Goal: Information Seeking & Learning: Learn about a topic

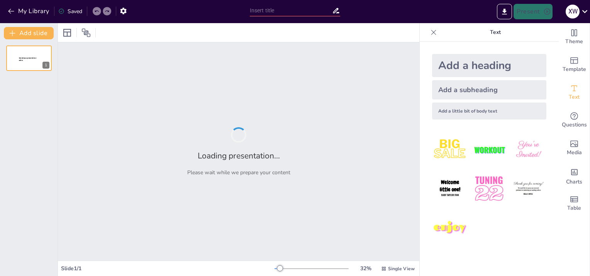
type input "Understanding the Basics of Exercise Physiology: Key Concepts and Mechanisms"
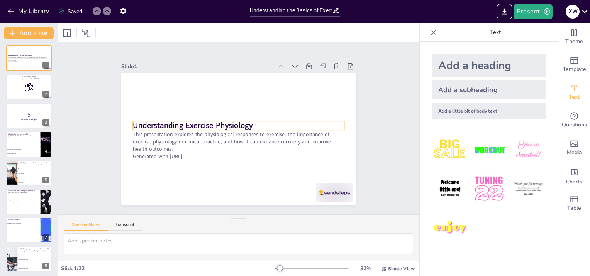
checkbox input "true"
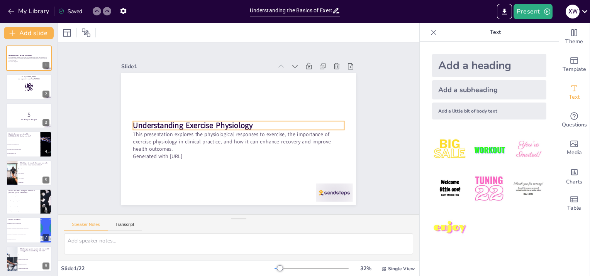
checkbox input "true"
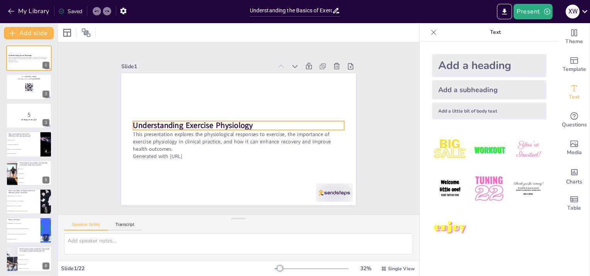
checkbox input "true"
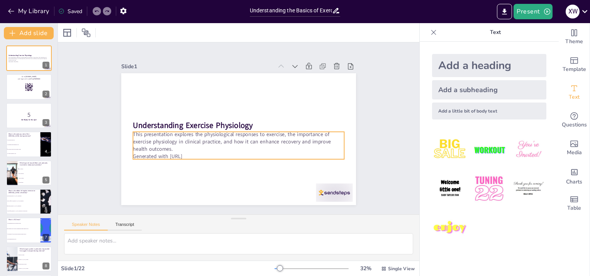
checkbox input "true"
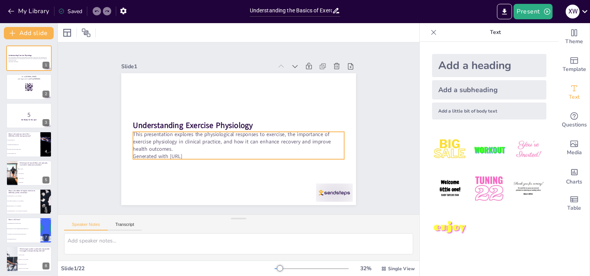
checkbox input "true"
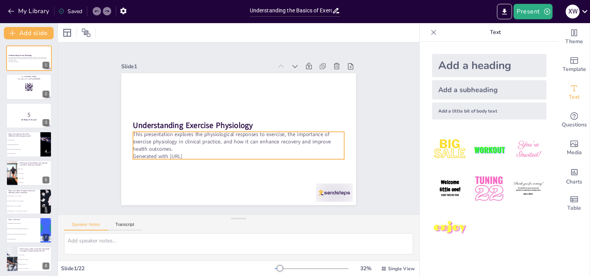
checkbox input "true"
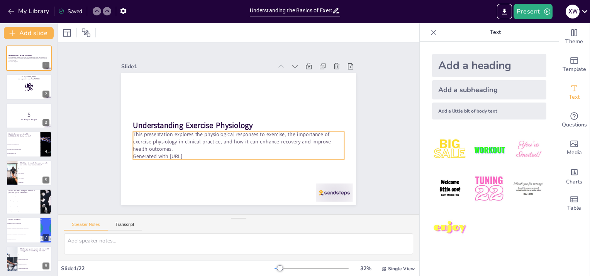
checkbox input "true"
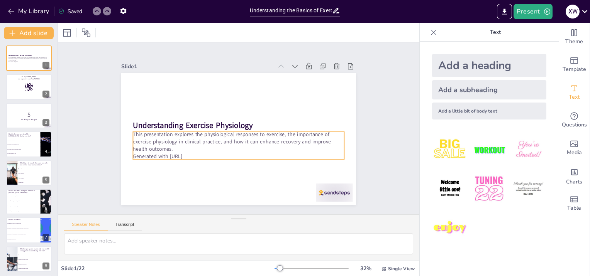
checkbox input "true"
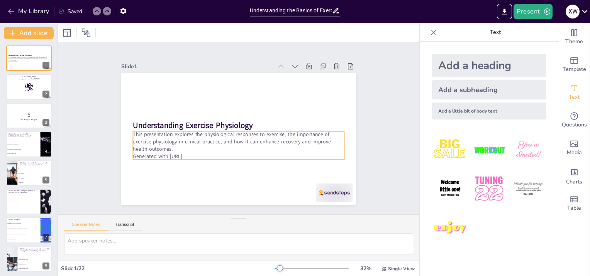
checkbox input "true"
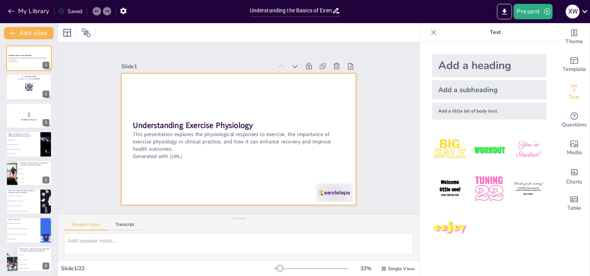
checkbox input "true"
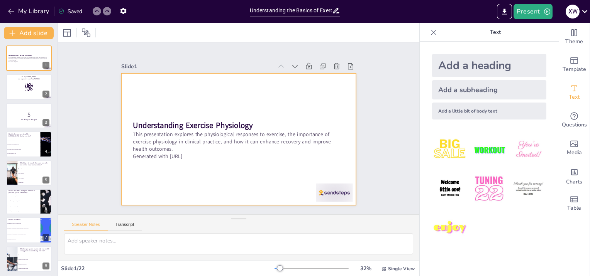
checkbox input "true"
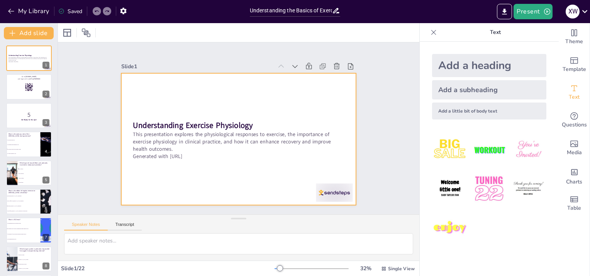
checkbox input "true"
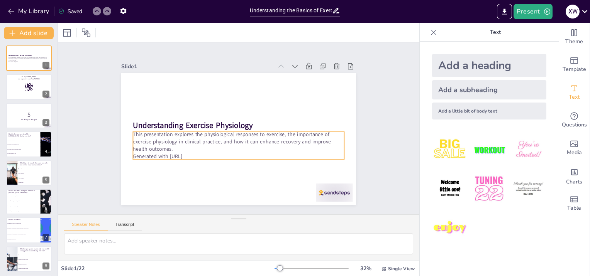
checkbox input "true"
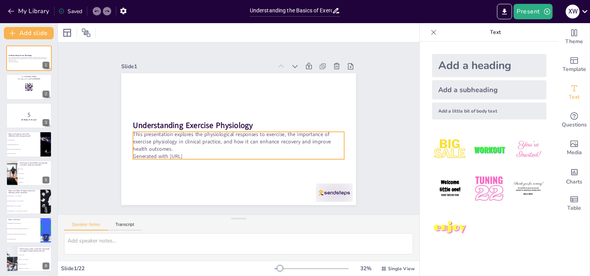
checkbox input "true"
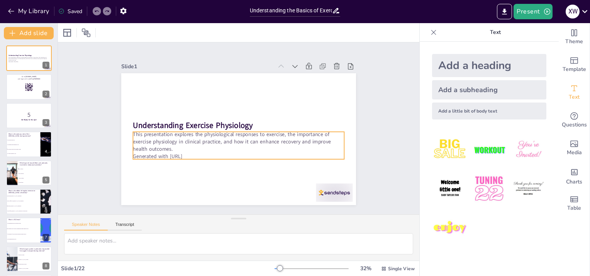
checkbox input "true"
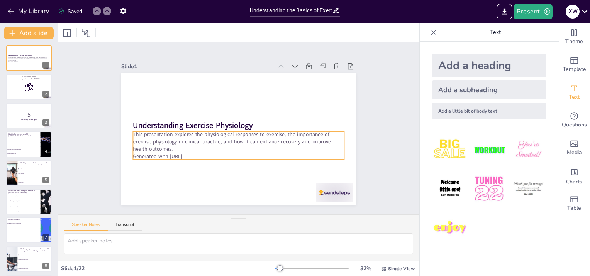
checkbox input "true"
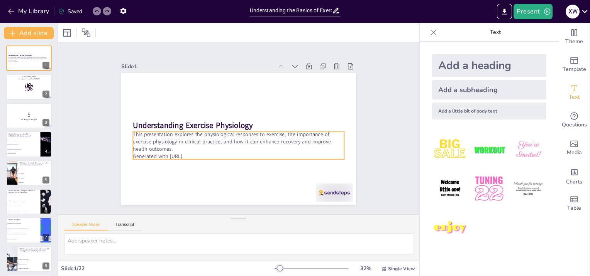
checkbox input "true"
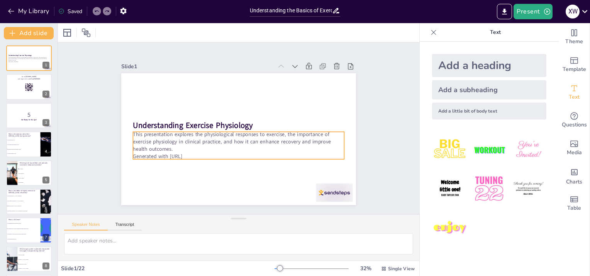
checkbox input "true"
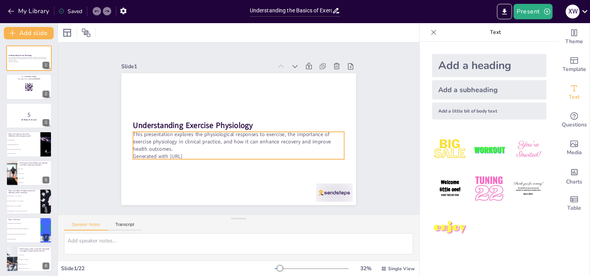
checkbox input "true"
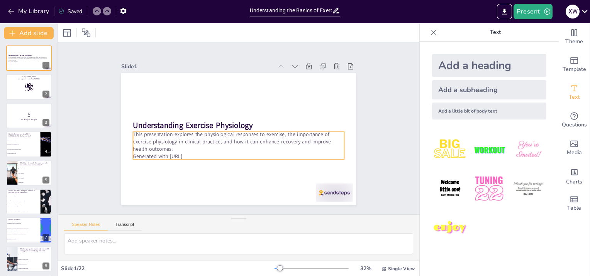
checkbox input "true"
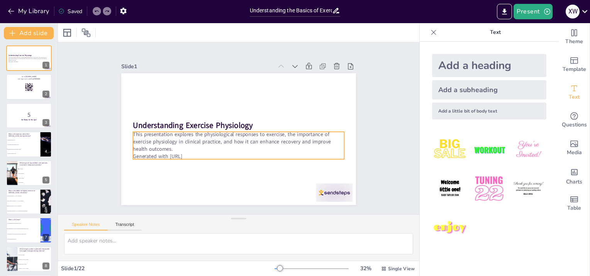
checkbox input "true"
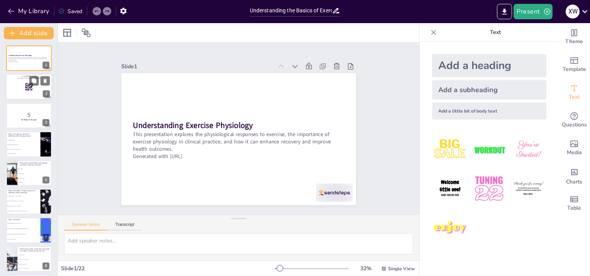
checkbox input "true"
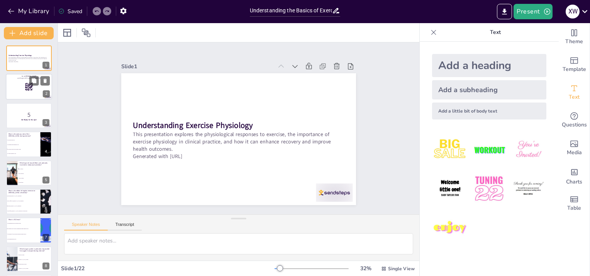
checkbox input "true"
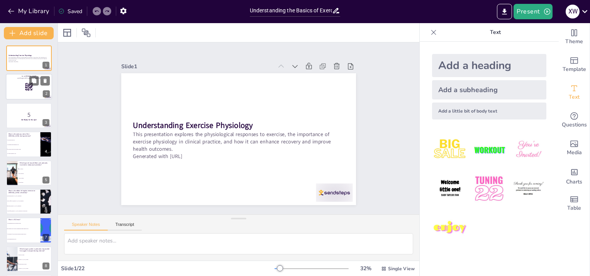
checkbox input "true"
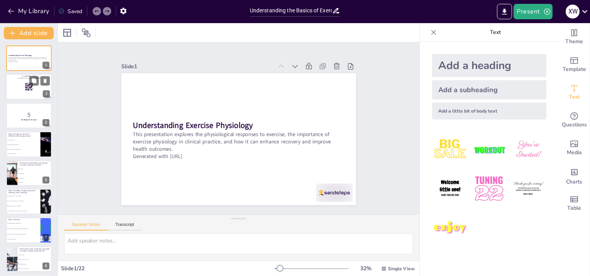
checkbox input "true"
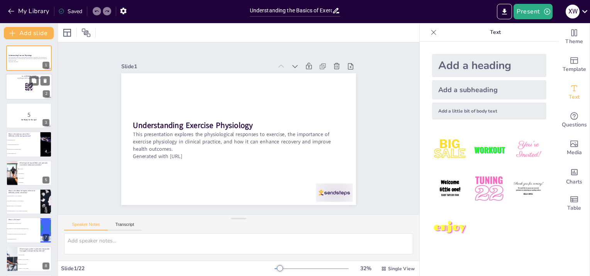
checkbox input "true"
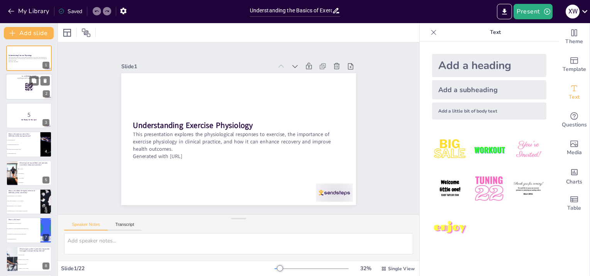
checkbox input "true"
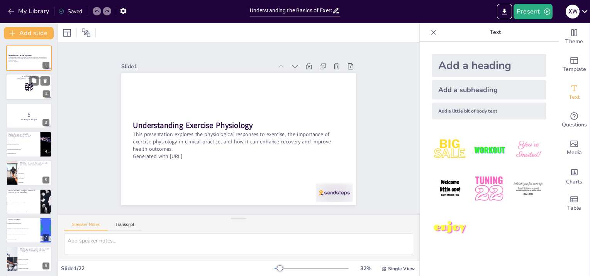
checkbox input "true"
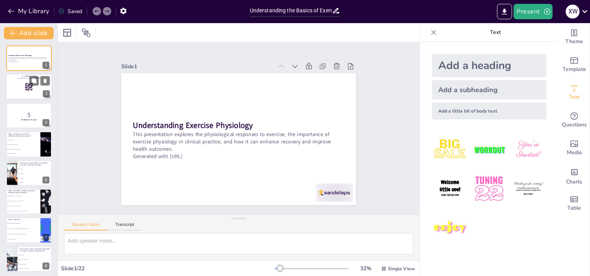
checkbox input "true"
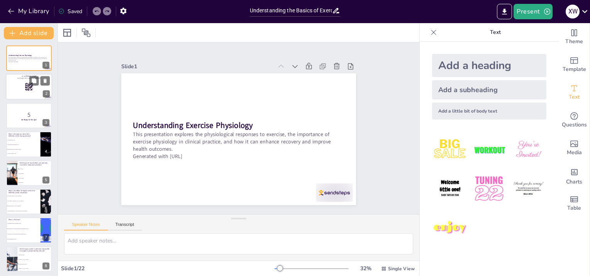
checkbox input "true"
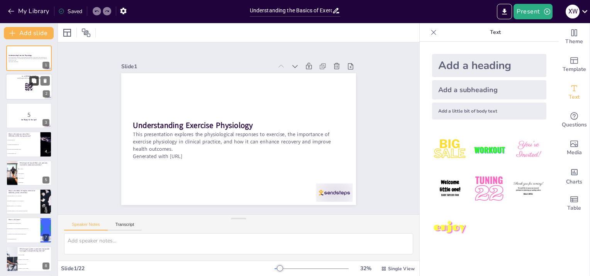
checkbox input "true"
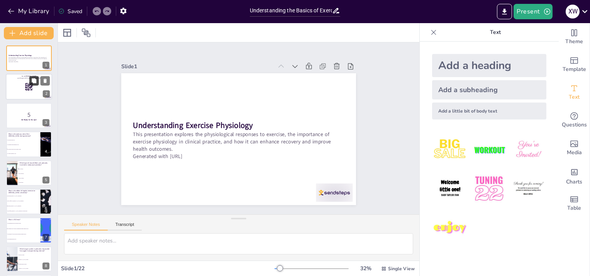
checkbox input "true"
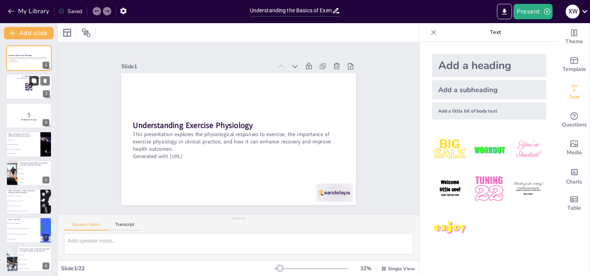
checkbox input "true"
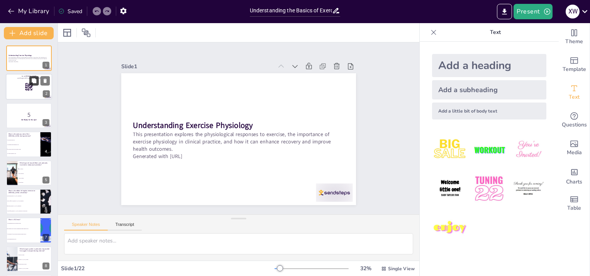
checkbox input "true"
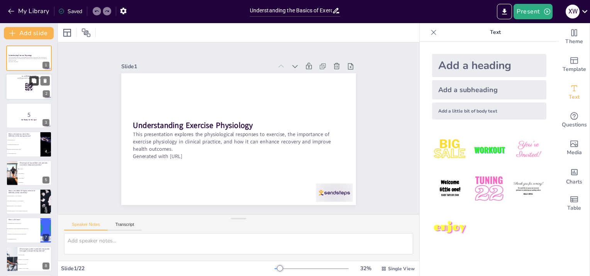
checkbox input "true"
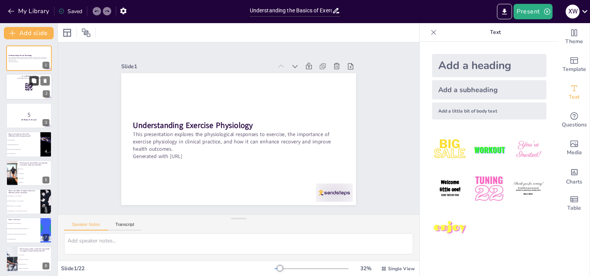
checkbox input "true"
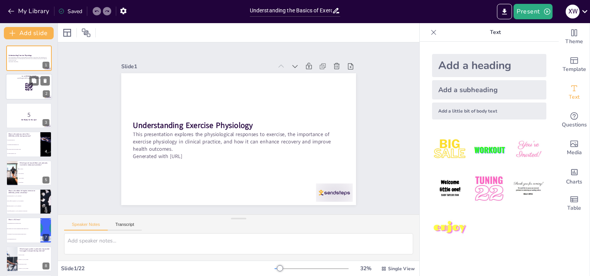
checkbox input "true"
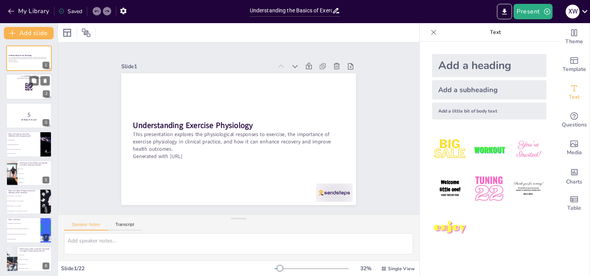
checkbox input "true"
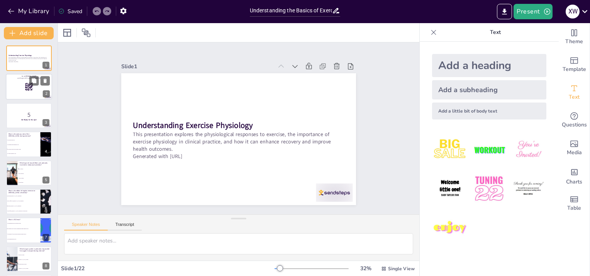
checkbox input "true"
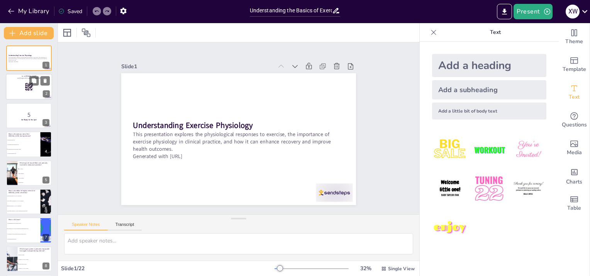
checkbox input "true"
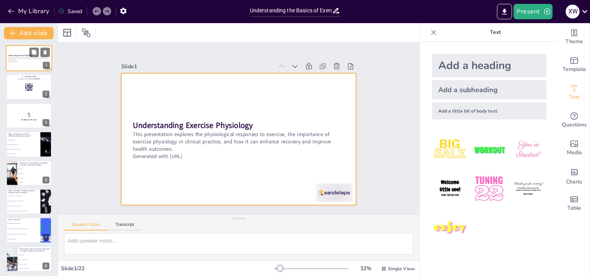
click at [20, 63] on div at bounding box center [29, 58] width 46 height 26
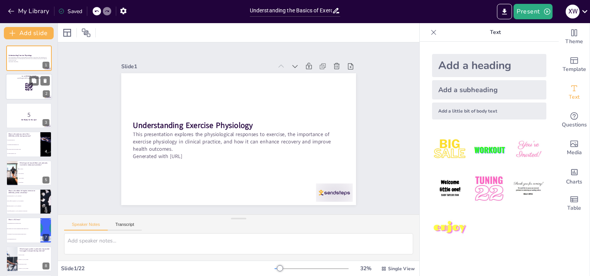
click at [23, 88] on div at bounding box center [29, 87] width 46 height 26
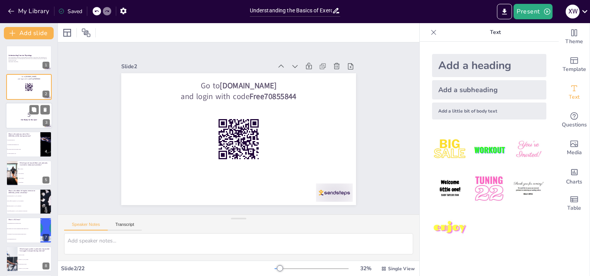
click at [23, 118] on p "5" at bounding box center [29, 114] width 42 height 8
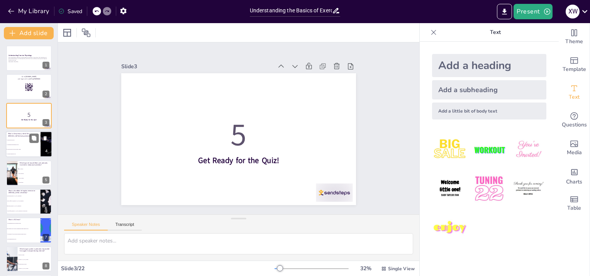
click at [15, 145] on li "To maintain parasympathetic tone" at bounding box center [23, 145] width 35 height 5
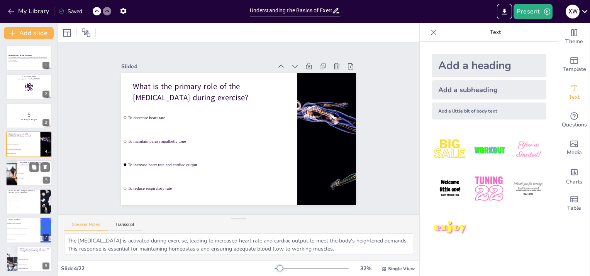
click at [22, 171] on li "Type IIa fibers" at bounding box center [34, 173] width 35 height 5
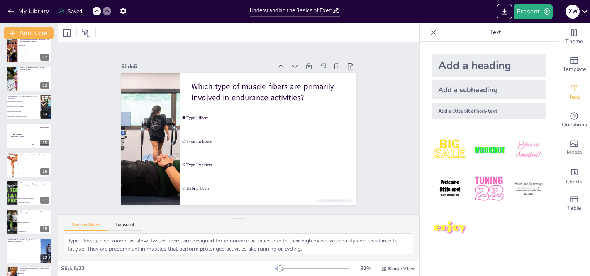
scroll to position [404, 0]
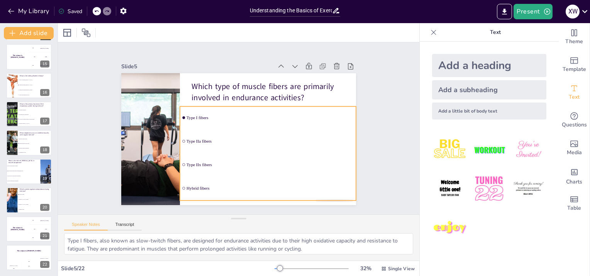
click at [182, 140] on input "checkbox" at bounding box center [183, 141] width 3 height 3
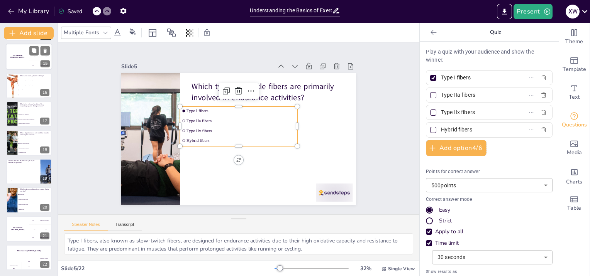
click at [31, 58] on div "200 Jaap" at bounding box center [40, 57] width 23 height 8
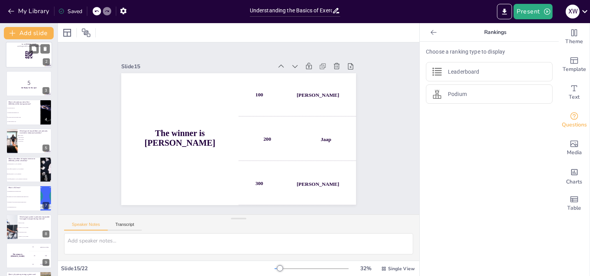
scroll to position [0, 0]
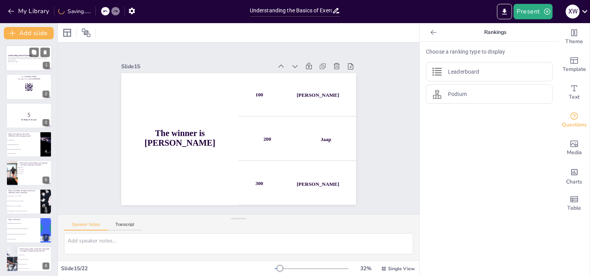
click at [29, 63] on div at bounding box center [29, 58] width 46 height 26
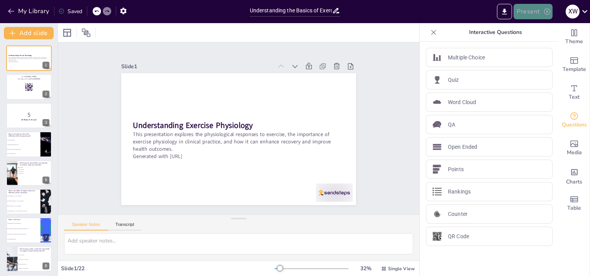
click at [530, 15] on button "Present" at bounding box center [533, 11] width 39 height 15
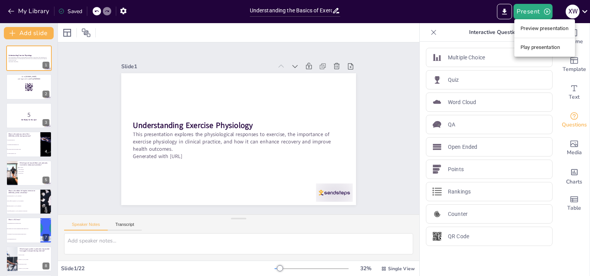
click at [506, 11] on div at bounding box center [295, 138] width 590 height 276
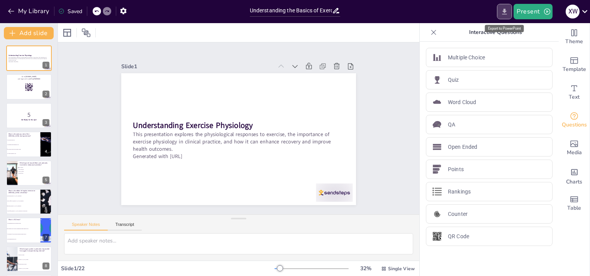
click at [502, 11] on icon "Export to PowerPoint" at bounding box center [504, 12] width 8 height 8
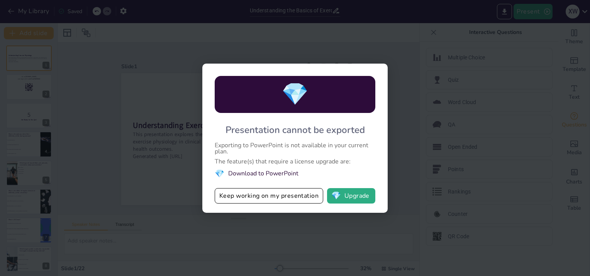
click at [375, 45] on div "💎 Presentation cannot be exported Exporting to PowerPoint is not available in y…" at bounding box center [295, 138] width 590 height 276
click at [169, 54] on div "💎 Presentation cannot be exported Exporting to PowerPoint is not available in y…" at bounding box center [295, 138] width 590 height 276
click at [306, 47] on div "💎 Presentation cannot be exported Exporting to PowerPoint is not available in y…" at bounding box center [295, 138] width 590 height 276
click at [254, 196] on button "Keep working on my presentation" at bounding box center [269, 195] width 109 height 15
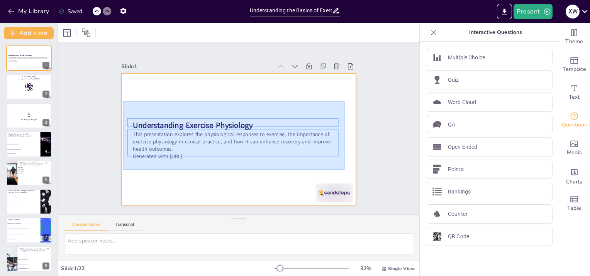
drag, startPoint x: 124, startPoint y: 101, endPoint x: 344, endPoint y: 170, distance: 231.4
click at [344, 170] on div at bounding box center [238, 139] width 248 height 156
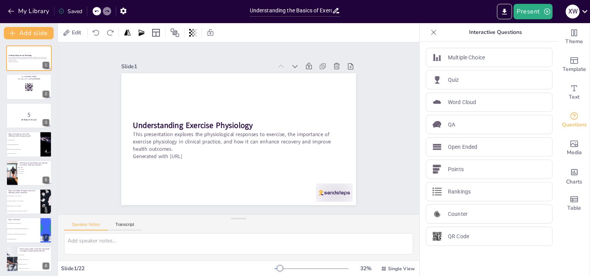
click at [379, 112] on div "Slide 1 Understanding Exercise Physiology This presentation explores the physio…" at bounding box center [238, 128] width 361 height 172
click at [376, 103] on div "Slide 1 Understanding Exercise Physiology This presentation explores the physio…" at bounding box center [238, 128] width 361 height 172
click at [65, 120] on div "Slide 1 Understanding Exercise Physiology This presentation explores the physio…" at bounding box center [238, 128] width 361 height 172
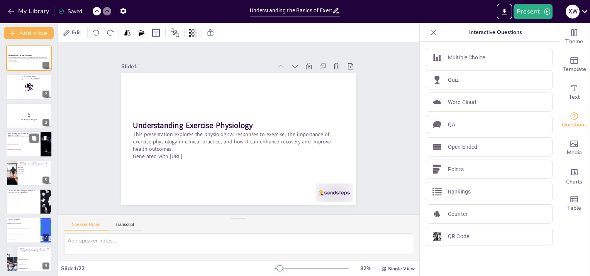
click at [29, 143] on li "To maintain parasympathetic tone" at bounding box center [23, 145] width 35 height 5
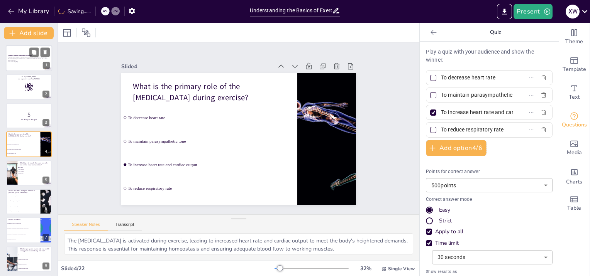
click at [14, 66] on div at bounding box center [29, 58] width 46 height 26
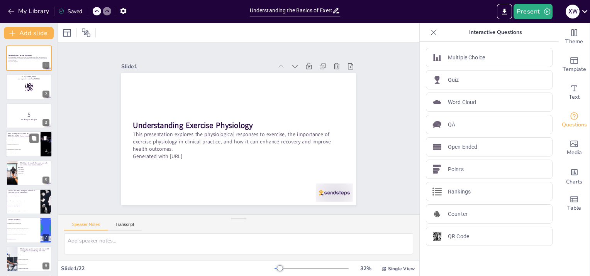
click at [17, 145] on li "To maintain parasympathetic tone" at bounding box center [23, 145] width 35 height 5
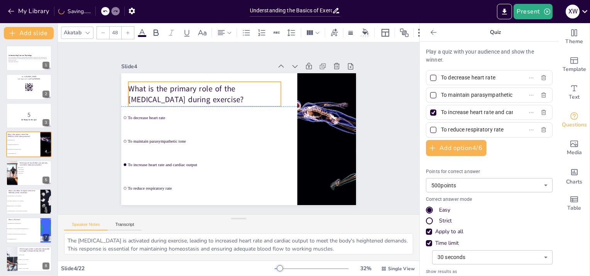
drag, startPoint x: 249, startPoint y: 95, endPoint x: 245, endPoint y: 96, distance: 4.6
click at [245, 96] on p "What is the primary role of the [MEDICAL_DATA] during exercise?" at bounding box center [204, 94] width 153 height 22
click at [99, 95] on div "Slide 1 Understanding Exercise Physiology This presentation explores the physio…" at bounding box center [238, 128] width 293 height 182
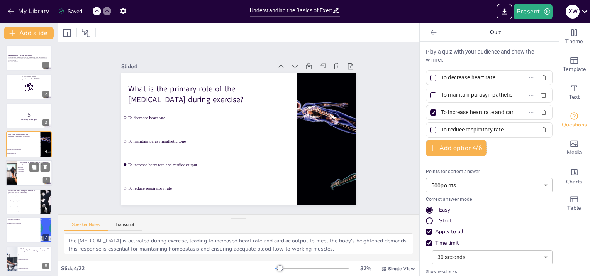
click at [24, 175] on div at bounding box center [29, 173] width 46 height 26
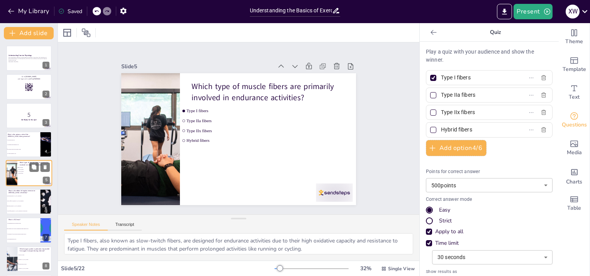
scroll to position [15, 0]
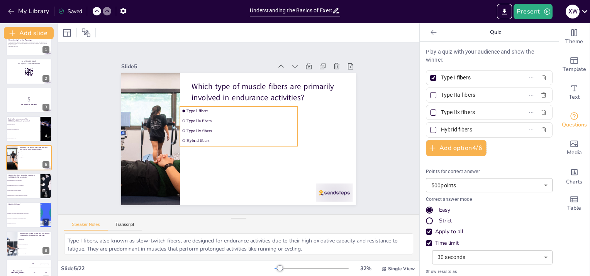
click at [246, 132] on ul "Type I fibers Type IIa fibers Type IIx fibers Hybrid fibers" at bounding box center [238, 127] width 117 height 40
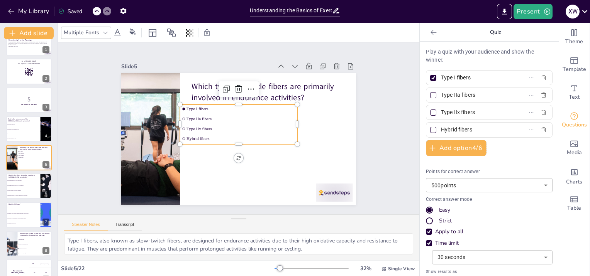
click at [219, 68] on div "Slide 5" at bounding box center [245, 66] width 235 height 35
click at [223, 88] on icon at bounding box center [225, 90] width 5 height 5
drag, startPoint x: 268, startPoint y: 101, endPoint x: 284, endPoint y: 98, distance: 16.4
click at [284, 98] on div at bounding box center [239, 100] width 117 height 6
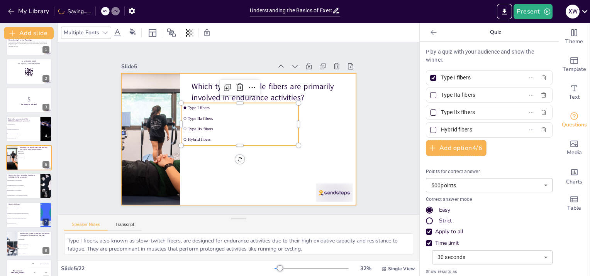
click at [311, 142] on div at bounding box center [238, 139] width 235 height 132
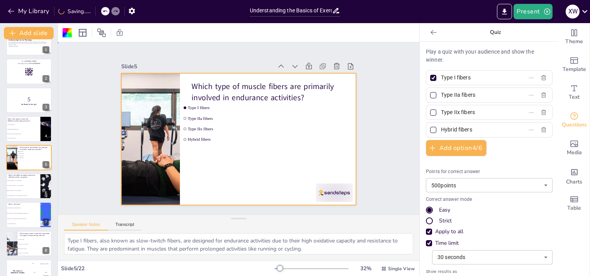
click at [359, 143] on div "Slide 1 Understanding Exercise Physiology This presentation explores the physio…" at bounding box center [238, 128] width 300 height 309
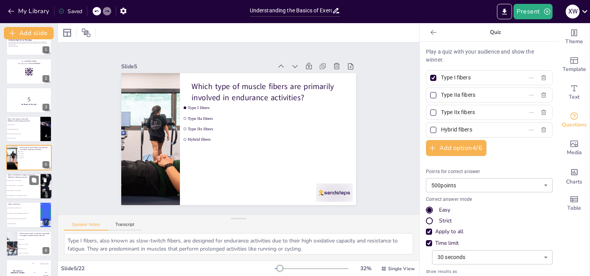
click at [13, 183] on li "Has no effect on [MEDICAL_DATA] sensitivity" at bounding box center [23, 185] width 35 height 5
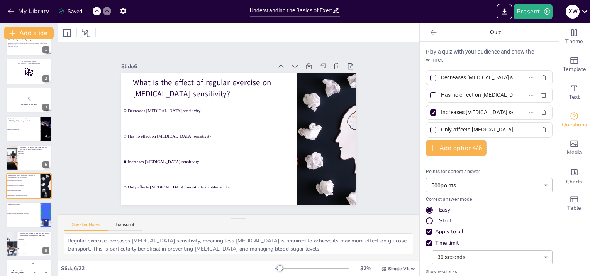
scroll to position [44, 0]
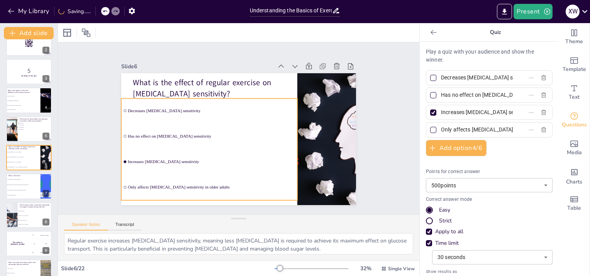
click at [226, 142] on li "Has no effect on [MEDICAL_DATA] sensitivity" at bounding box center [209, 136] width 176 height 25
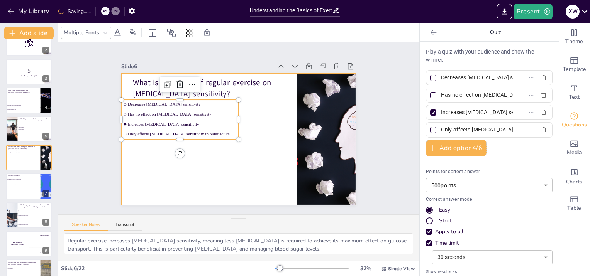
click at [215, 168] on div at bounding box center [237, 139] width 247 height 156
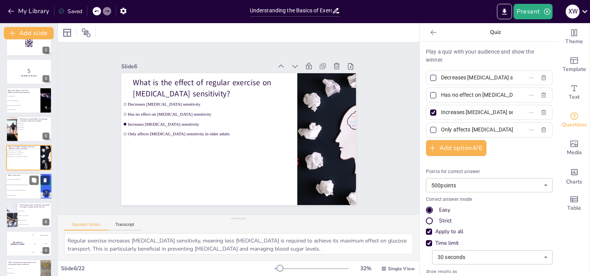
click at [10, 185] on span "The highest rate of oxygen consumption during intense activity" at bounding box center [23, 185] width 33 height 1
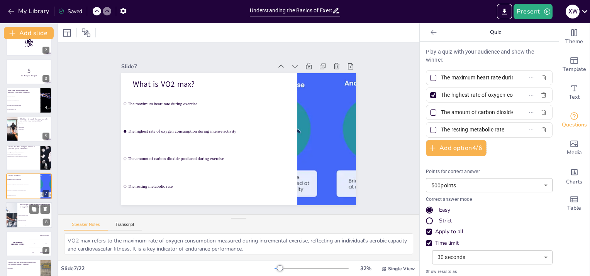
scroll to position [73, 0]
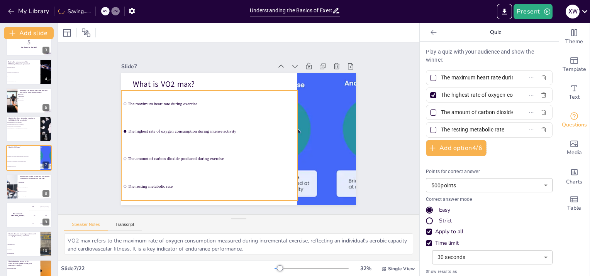
click at [161, 181] on li "The resting metabolic rate" at bounding box center [209, 186] width 176 height 27
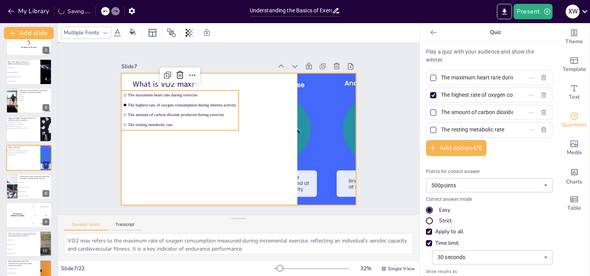
click at [223, 185] on div at bounding box center [238, 139] width 235 height 132
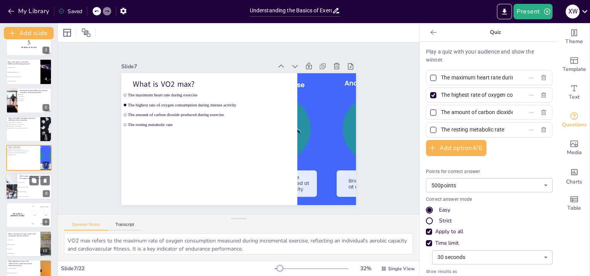
click at [28, 187] on li "[MEDICAL_DATA] system" at bounding box center [34, 187] width 35 height 5
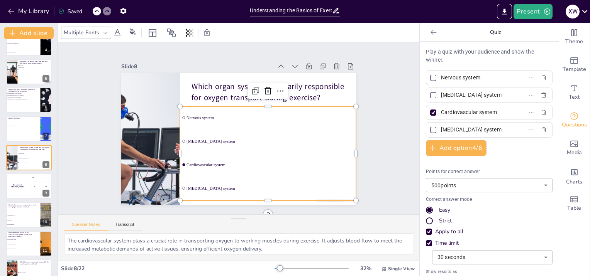
click at [192, 173] on li "Cardiovascular system" at bounding box center [268, 165] width 176 height 22
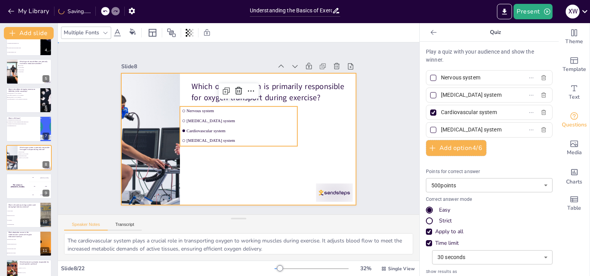
click at [260, 180] on div at bounding box center [238, 139] width 235 height 132
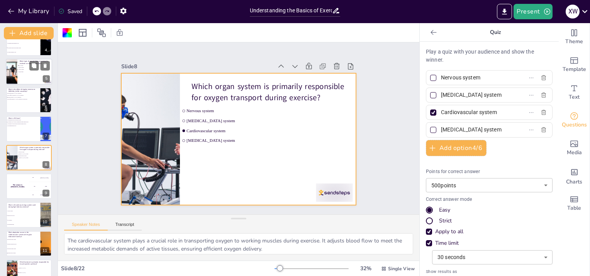
scroll to position [0, 0]
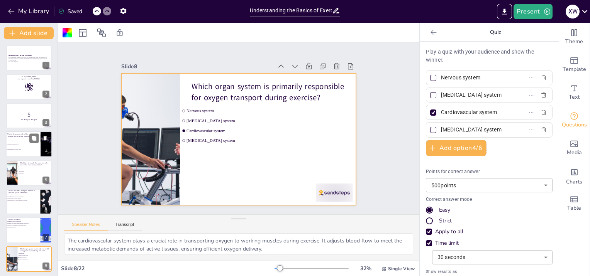
click at [24, 148] on li "To increase heart rate and cardiac output" at bounding box center [23, 150] width 35 height 5
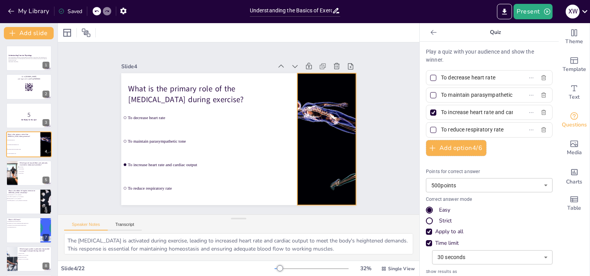
click at [337, 103] on div at bounding box center [326, 149] width 248 height 156
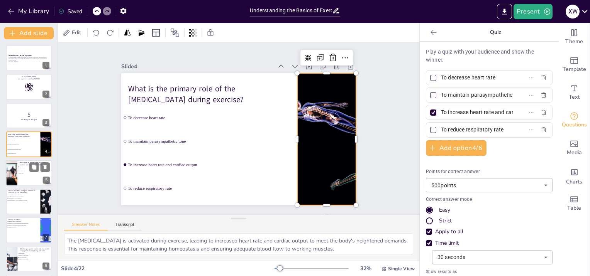
click at [27, 178] on div at bounding box center [29, 173] width 46 height 26
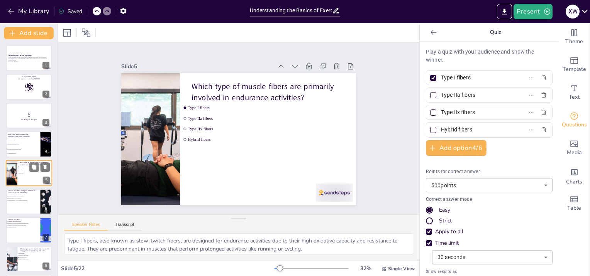
scroll to position [15, 0]
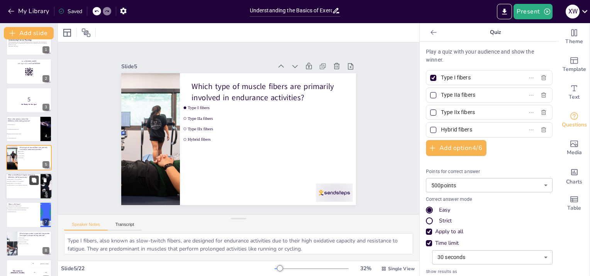
click at [36, 185] on button at bounding box center [33, 180] width 9 height 9
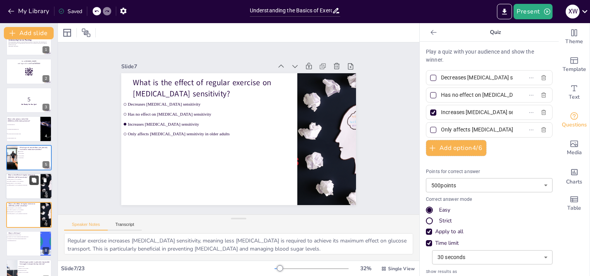
scroll to position [73, 0]
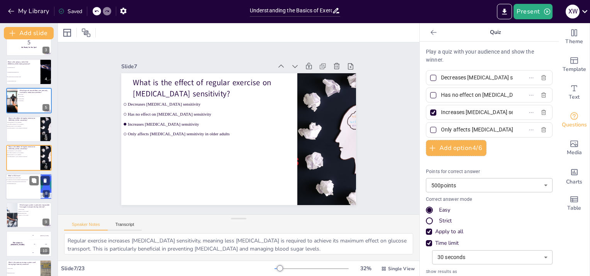
click at [23, 194] on div at bounding box center [29, 187] width 46 height 26
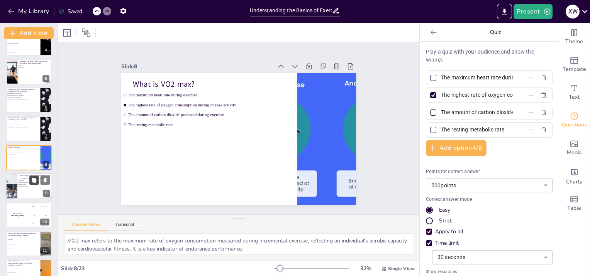
click at [37, 182] on button at bounding box center [33, 180] width 9 height 9
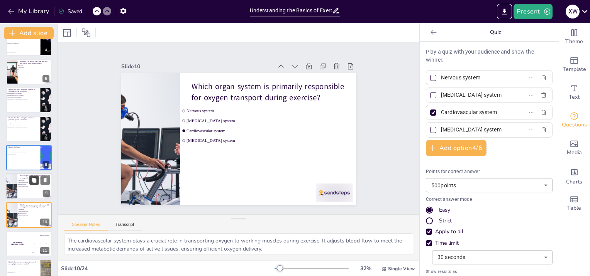
scroll to position [159, 0]
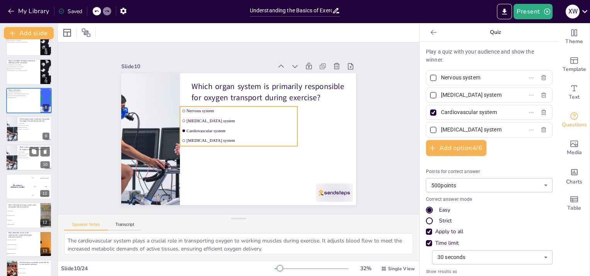
click at [28, 159] on li "[MEDICAL_DATA] system" at bounding box center [28, 159] width 23 height 2
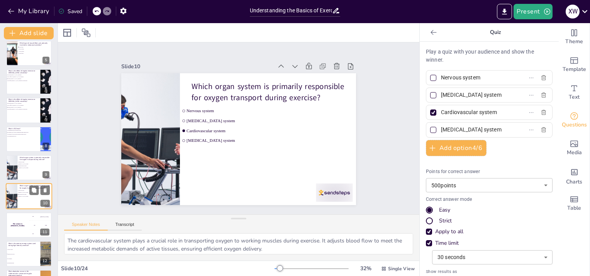
scroll to position [81, 0]
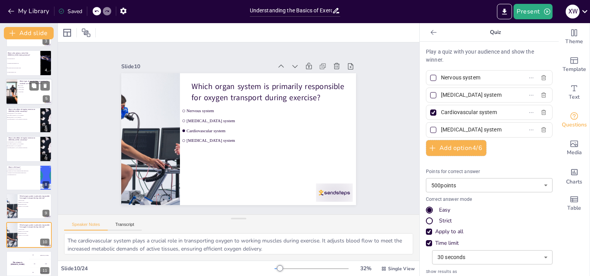
click at [19, 96] on div at bounding box center [29, 92] width 46 height 26
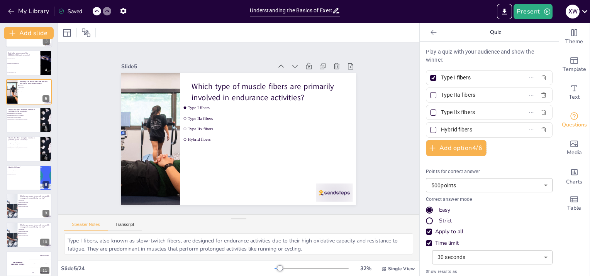
scroll to position [15, 0]
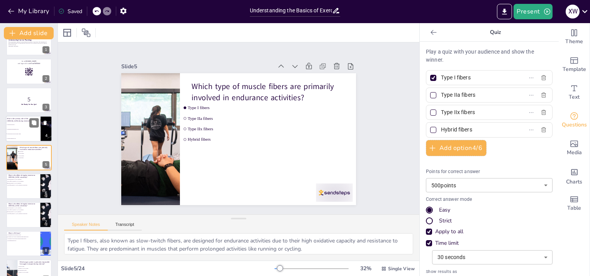
click at [18, 125] on li "To decrease heart rate" at bounding box center [23, 125] width 35 height 5
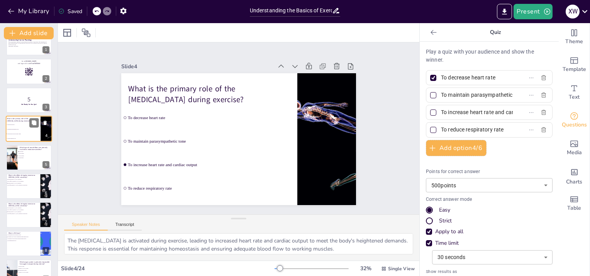
scroll to position [0, 0]
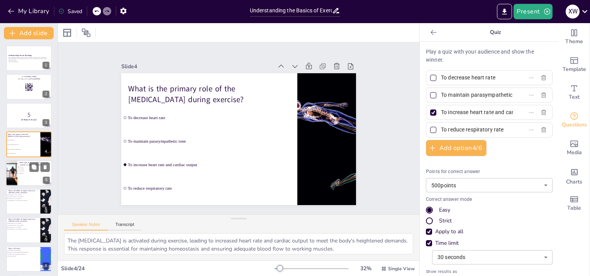
click at [25, 167] on span "Type I fibers" at bounding box center [30, 166] width 22 height 1
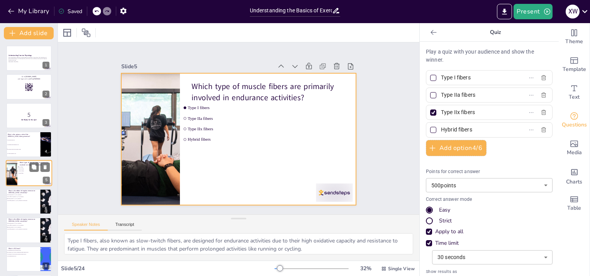
scroll to position [15, 0]
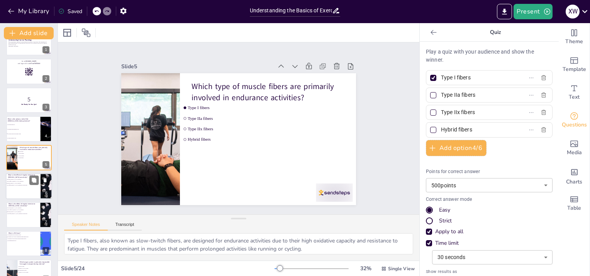
click at [26, 187] on div at bounding box center [29, 186] width 46 height 26
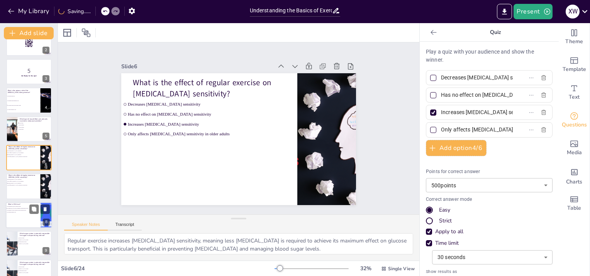
click at [27, 210] on li "The amount of carbon dioxide produced during exercise" at bounding box center [17, 211] width 23 height 2
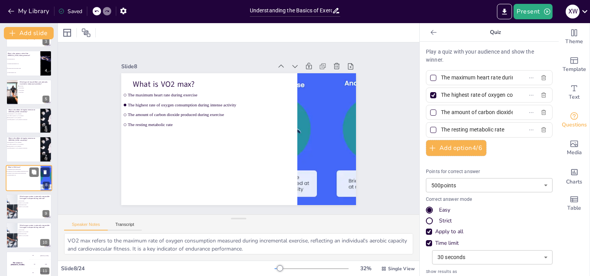
scroll to position [63, 0]
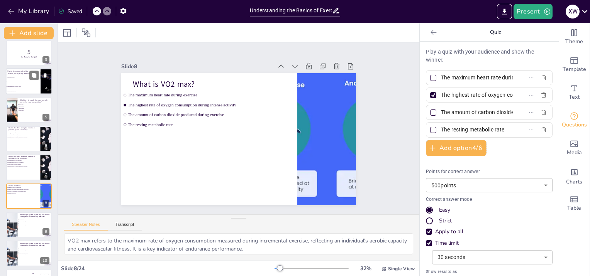
click at [27, 75] on li "To decrease heart rate" at bounding box center [23, 77] width 35 height 5
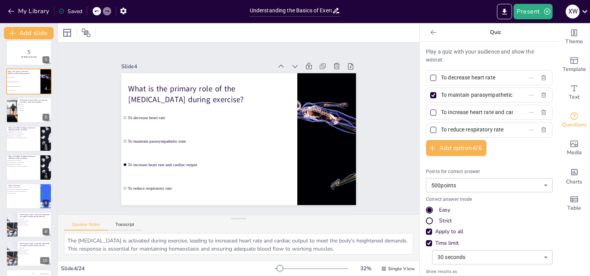
scroll to position [0, 0]
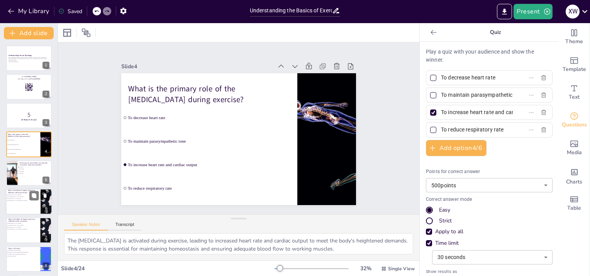
click at [21, 177] on div at bounding box center [29, 173] width 46 height 25
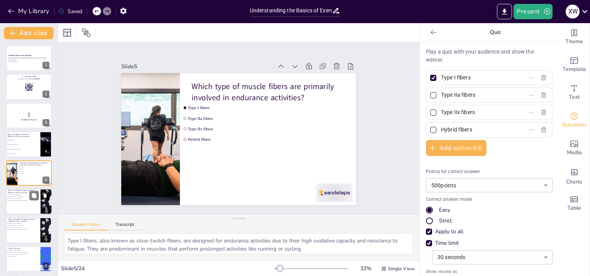
scroll to position [15, 0]
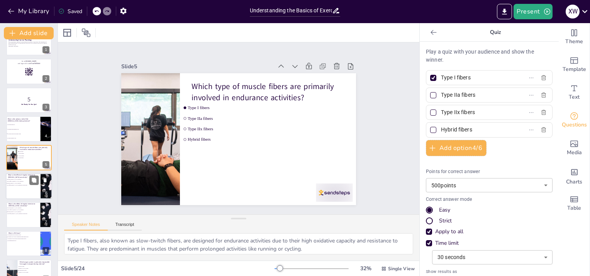
click at [22, 193] on div at bounding box center [29, 186] width 46 height 26
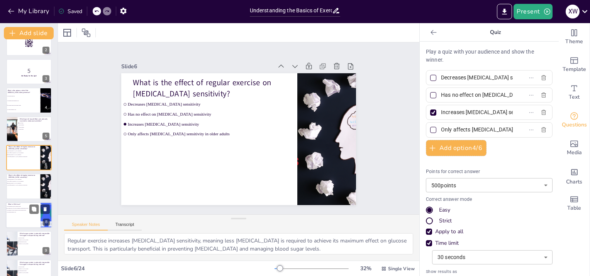
click at [22, 221] on div at bounding box center [29, 215] width 46 height 26
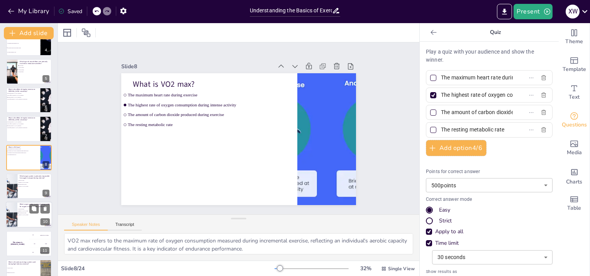
click at [31, 215] on span "[MEDICAL_DATA] system" at bounding box center [30, 215] width 22 height 1
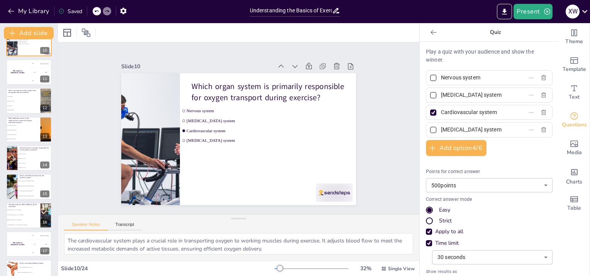
scroll to position [275, 0]
click at [17, 104] on span "Fat oxidation" at bounding box center [23, 104] width 33 height 1
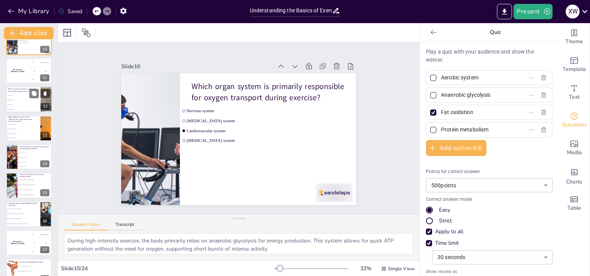
scroll to position [216, 0]
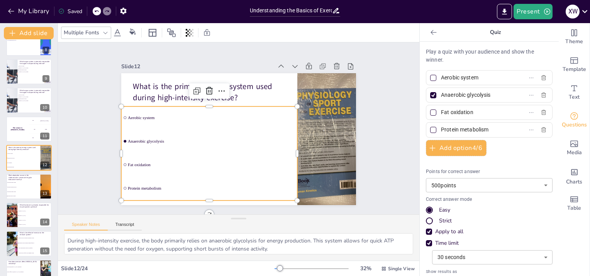
click at [124, 149] on li "Anaerobic glycolysis" at bounding box center [208, 138] width 178 height 41
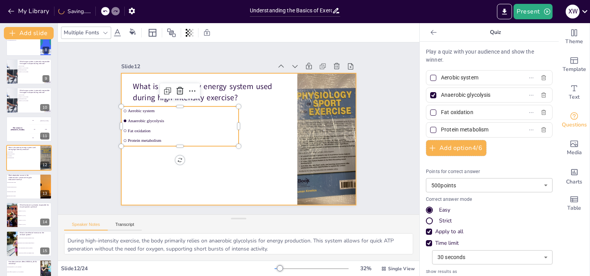
click at [252, 168] on div at bounding box center [237, 139] width 247 height 156
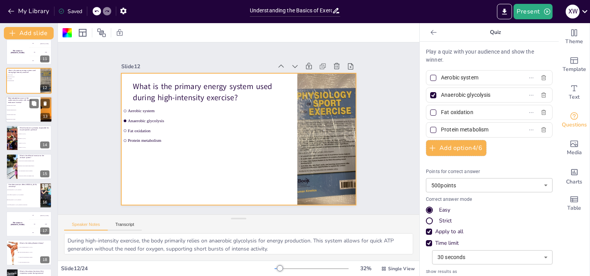
click at [23, 114] on span "Decreased cardiac output" at bounding box center [23, 114] width 33 height 1
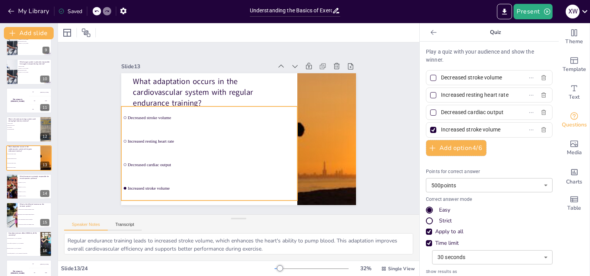
click at [147, 146] on li "Increased resting heart rate" at bounding box center [209, 141] width 176 height 22
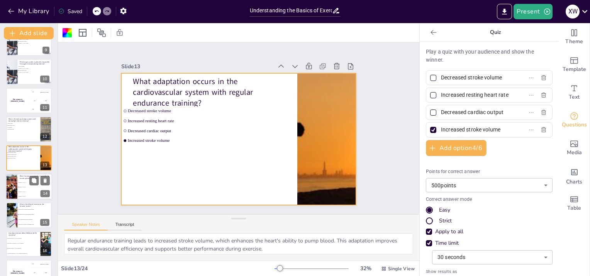
click at [30, 189] on li "[MEDICAL_DATA]" at bounding box center [34, 187] width 35 height 5
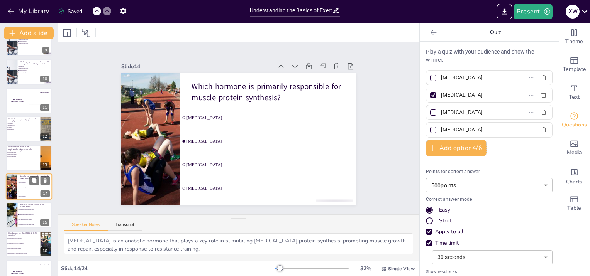
scroll to position [273, 0]
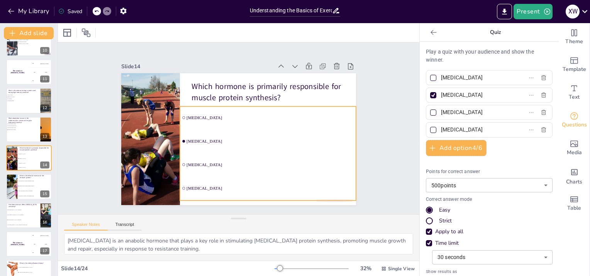
click at [181, 171] on li "[MEDICAL_DATA]" at bounding box center [264, 168] width 178 height 41
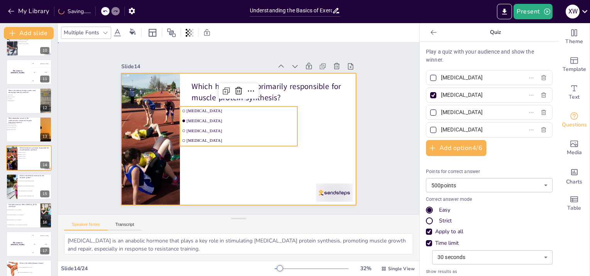
click at [290, 178] on div at bounding box center [237, 139] width 247 height 156
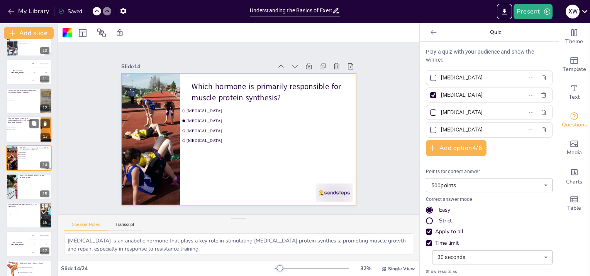
click at [22, 117] on p "What adaptation occurs in the cardiovascular system with regular endurance trai…" at bounding box center [23, 120] width 30 height 7
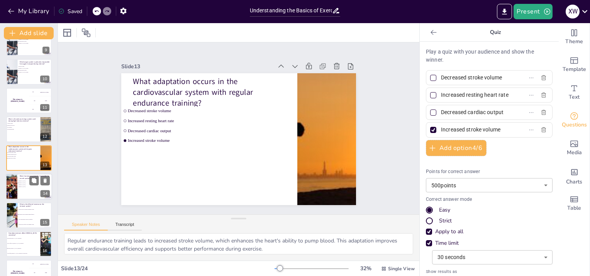
click at [21, 181] on li "[MEDICAL_DATA]" at bounding box center [28, 181] width 23 height 2
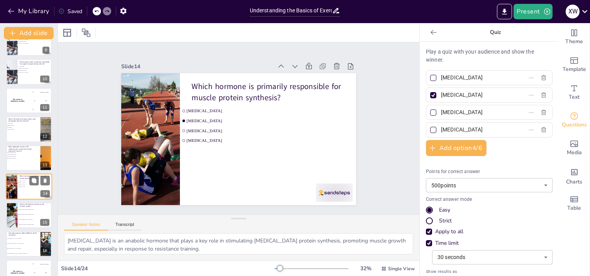
scroll to position [273, 0]
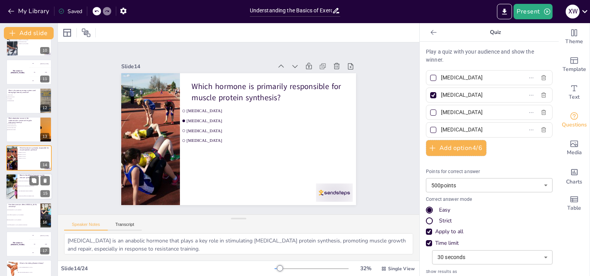
click at [22, 189] on li "Only high-intensity exercise is beneficial" at bounding box center [34, 191] width 35 height 5
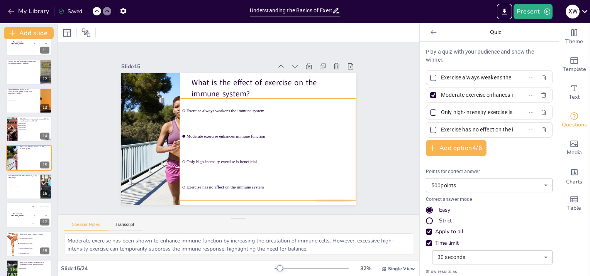
click at [235, 149] on li "Only high-intensity exercise is beneficial" at bounding box center [264, 165] width 178 height 43
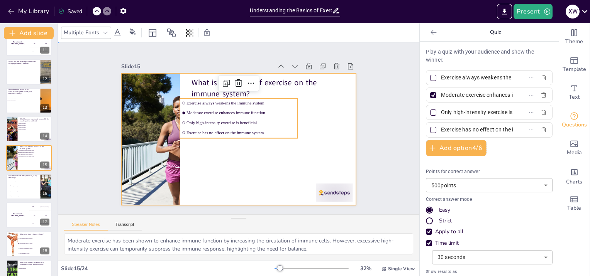
click at [244, 161] on div at bounding box center [238, 139] width 248 height 156
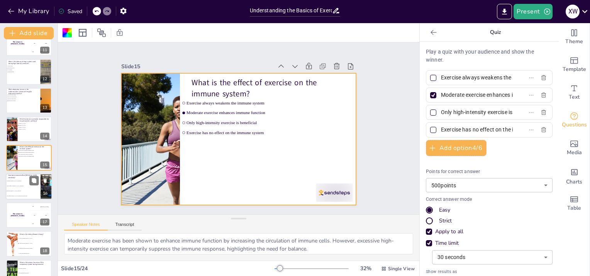
click at [29, 182] on li "Decreases [MEDICAL_DATA] sensitivity" at bounding box center [23, 181] width 35 height 5
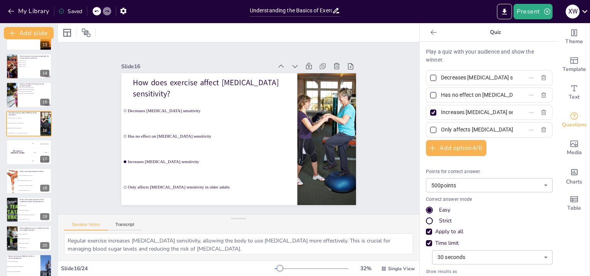
scroll to position [370, 0]
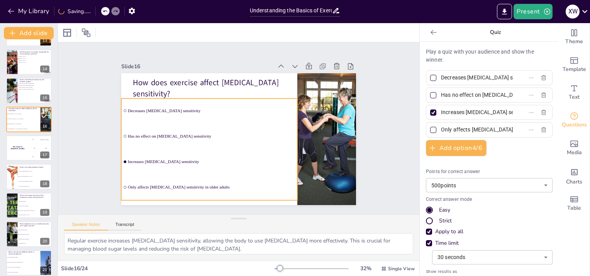
click at [171, 184] on span "Only affects [MEDICAL_DATA] sensitivity in older adults" at bounding box center [205, 184] width 167 height 22
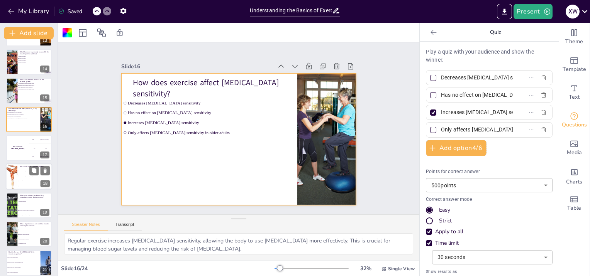
click at [28, 179] on li "A method for measuring muscle strength" at bounding box center [34, 181] width 35 height 5
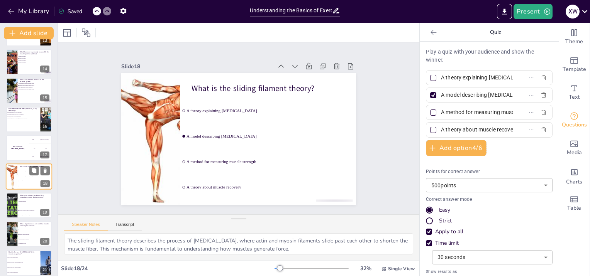
scroll to position [388, 0]
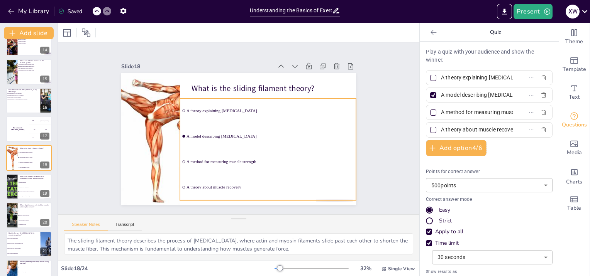
click at [220, 169] on li "A method for measuring muscle strength" at bounding box center [264, 165] width 178 height 43
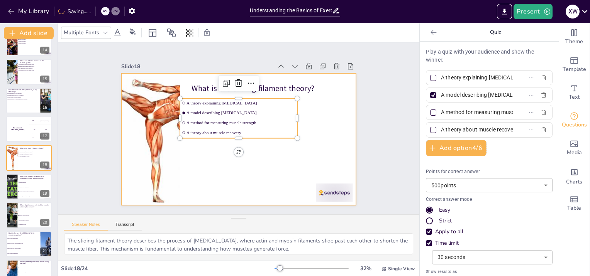
click at [248, 171] on div at bounding box center [238, 139] width 235 height 132
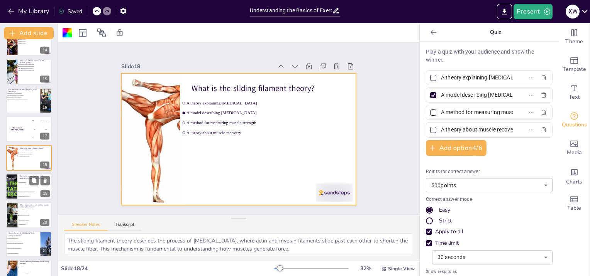
click at [28, 182] on span "To transport nutrients" at bounding box center [35, 182] width 33 height 1
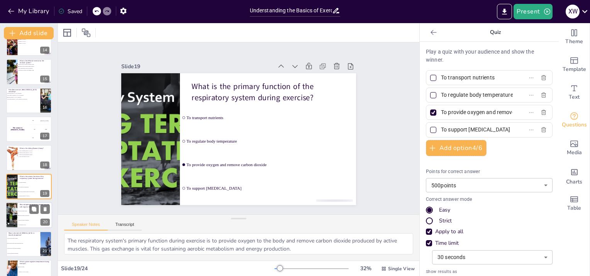
scroll to position [417, 0]
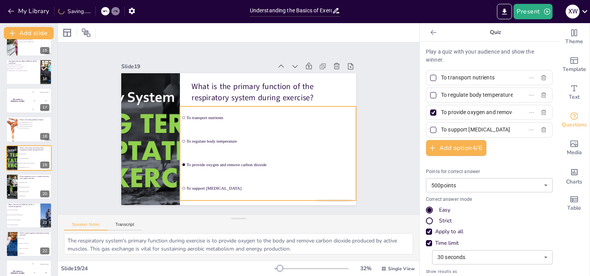
click at [264, 172] on li "To provide oxygen and remove carbon dioxide" at bounding box center [251, 174] width 170 height 92
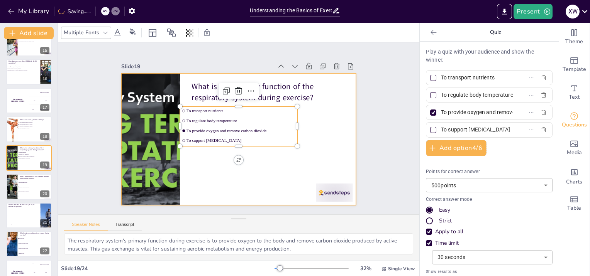
click at [254, 181] on div at bounding box center [237, 139] width 247 height 156
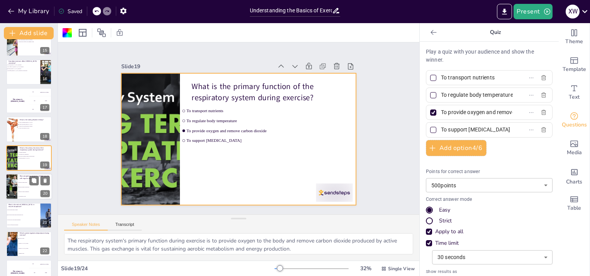
click at [31, 192] on span "Decrease in muscle endurance" at bounding box center [35, 192] width 33 height 1
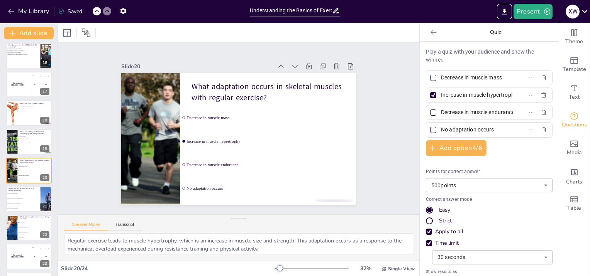
scroll to position [461, 0]
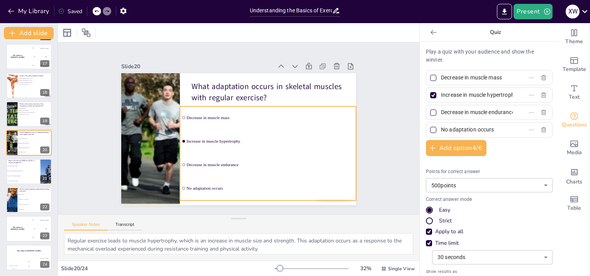
click at [232, 86] on div "What adaptation occurs in skeletal muscles with regular exercise? Decrease in m…" at bounding box center [245, 73] width 234 height 25
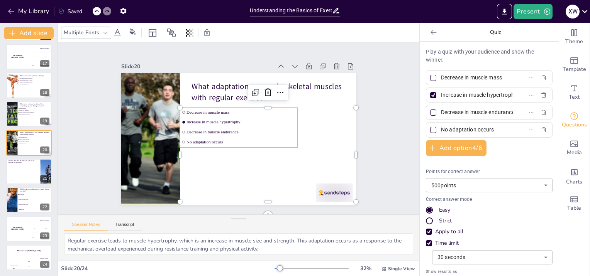
click at [249, 170] on div at bounding box center [238, 139] width 235 height 132
click at [265, 176] on div at bounding box center [238, 139] width 235 height 132
click at [314, 157] on div at bounding box center [237, 139] width 247 height 156
click at [323, 131] on div at bounding box center [237, 139] width 247 height 156
click at [360, 93] on div "Slide 1 Understanding Exercise Physiology This presentation explores the physio…" at bounding box center [239, 128] width 244 height 389
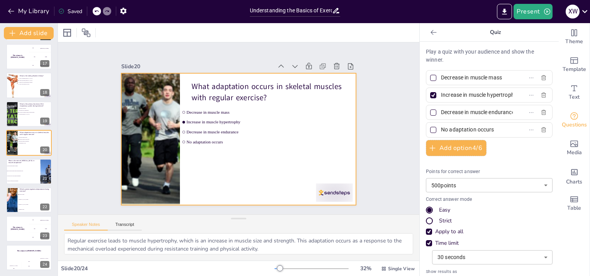
click at [185, 151] on div at bounding box center [237, 139] width 247 height 156
click at [29, 177] on li "They have no role in muscle adaptation" at bounding box center [23, 176] width 35 height 5
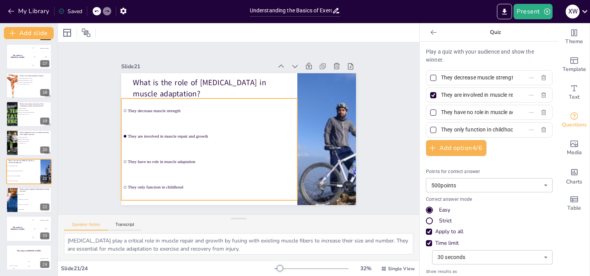
click at [178, 170] on li "They have no role in muscle adaptation" at bounding box center [209, 162] width 176 height 25
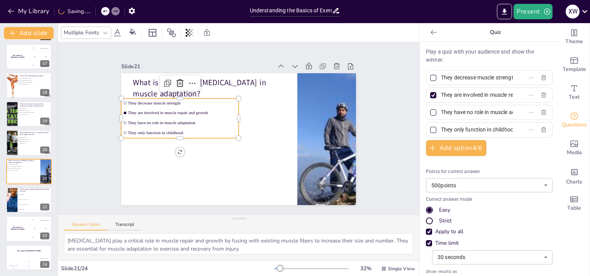
click at [102, 190] on div "Slide 1 Understanding Exercise Physiology This presentation explores the physio…" at bounding box center [238, 128] width 293 height 182
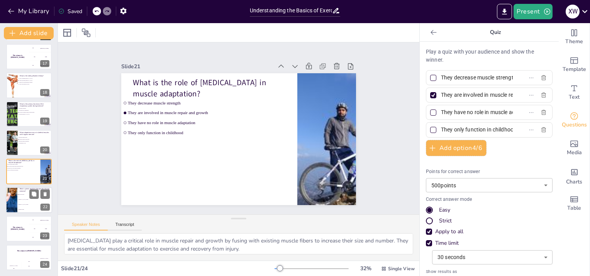
click at [26, 201] on li "[MEDICAL_DATA] system" at bounding box center [34, 199] width 35 height 5
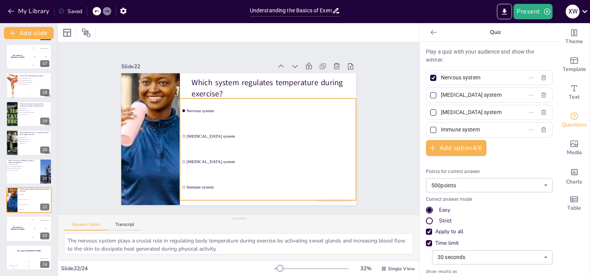
click at [250, 186] on span "Immune system" at bounding box center [271, 187] width 168 height 5
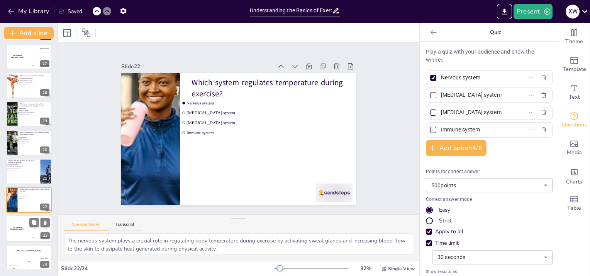
click at [12, 237] on div "The winner is [PERSON_NAME]" at bounding box center [17, 229] width 23 height 26
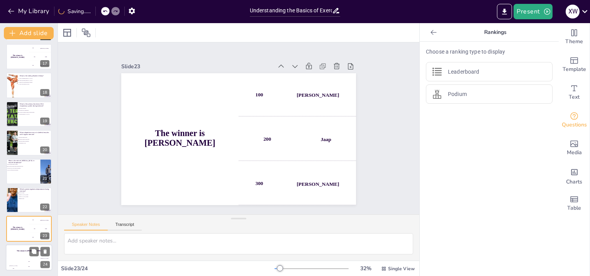
click at [25, 256] on div "The winner is [PERSON_NAME]" at bounding box center [29, 251] width 46 height 13
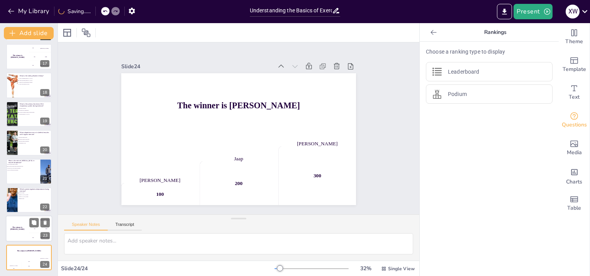
click at [27, 230] on div "The winner is [PERSON_NAME]" at bounding box center [17, 229] width 23 height 26
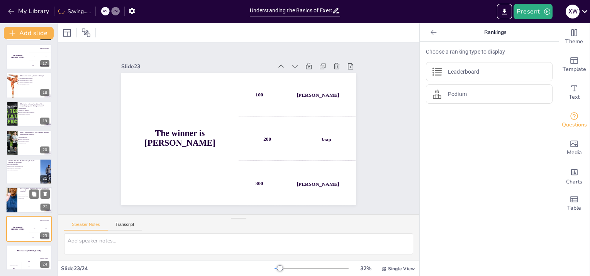
click at [23, 203] on div at bounding box center [29, 200] width 46 height 26
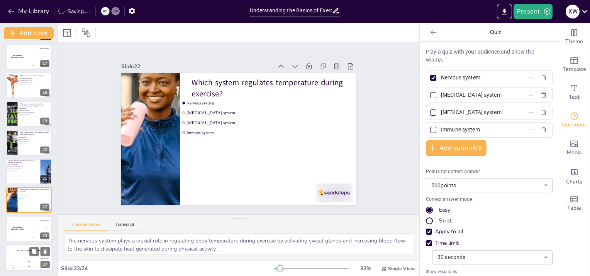
click at [20, 254] on div "The winner is [PERSON_NAME]" at bounding box center [29, 251] width 46 height 13
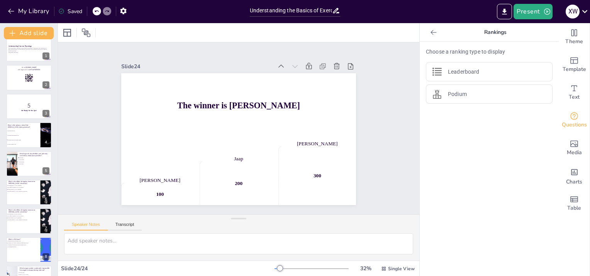
scroll to position [0, 0]
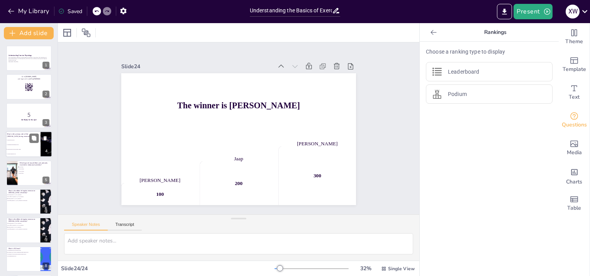
click at [18, 145] on span "To maintain parasympathetic tone" at bounding box center [23, 144] width 33 height 1
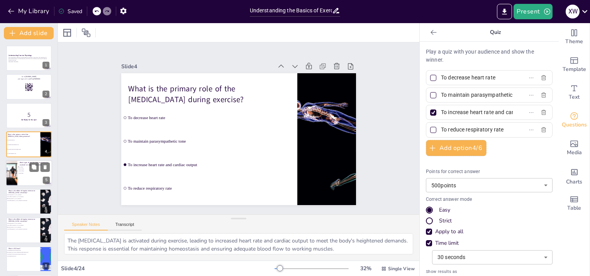
click at [28, 178] on div at bounding box center [29, 173] width 46 height 26
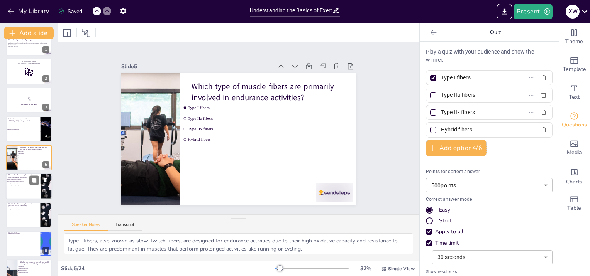
click at [14, 189] on div at bounding box center [29, 186] width 46 height 26
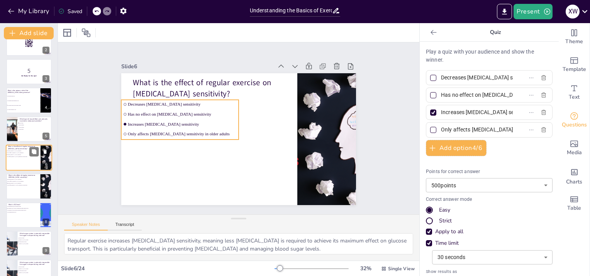
click at [16, 156] on li "Only affects [MEDICAL_DATA] sensitivity in older adults" at bounding box center [17, 157] width 23 height 2
click at [24, 156] on li "Only affects [MEDICAL_DATA] sensitivity in older adults" at bounding box center [17, 157] width 23 height 2
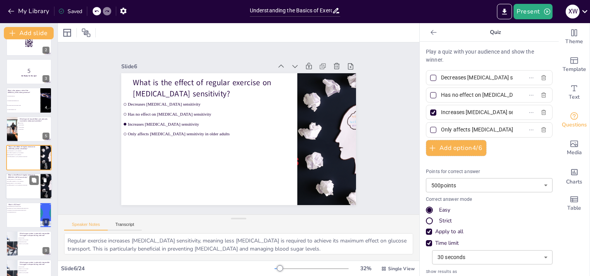
click at [23, 183] on span "Increases [MEDICAL_DATA] sensitivity" at bounding box center [18, 183] width 22 height 1
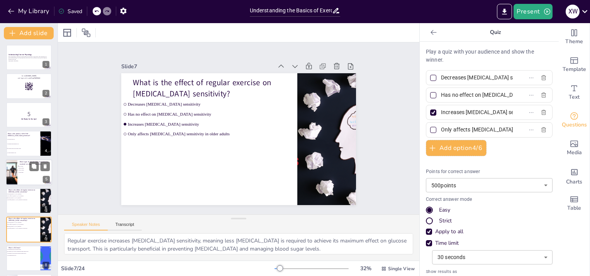
scroll to position [0, 0]
click at [19, 148] on li "To increase heart rate and cardiac output" at bounding box center [23, 150] width 35 height 5
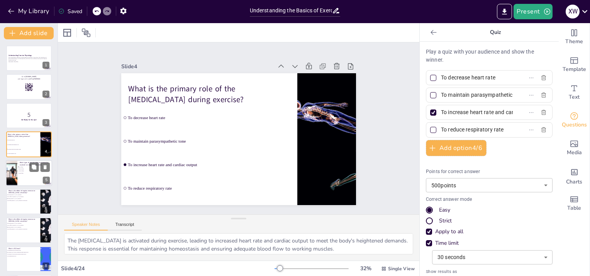
click at [22, 175] on div at bounding box center [29, 173] width 46 height 26
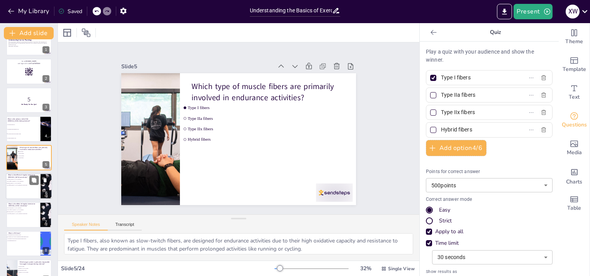
click at [22, 188] on div at bounding box center [29, 186] width 46 height 26
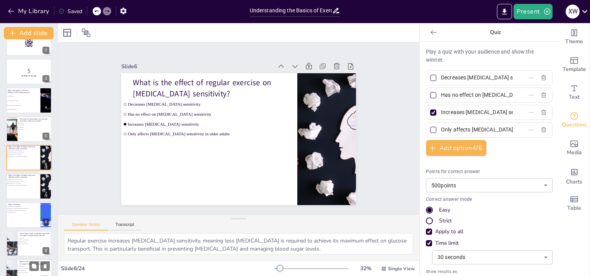
click at [18, 210] on span "The amount of carbon dioxide produced during exercise" at bounding box center [17, 210] width 21 height 1
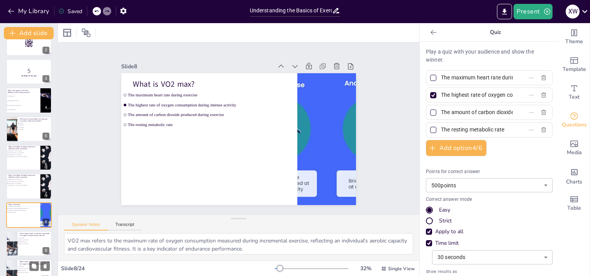
scroll to position [102, 0]
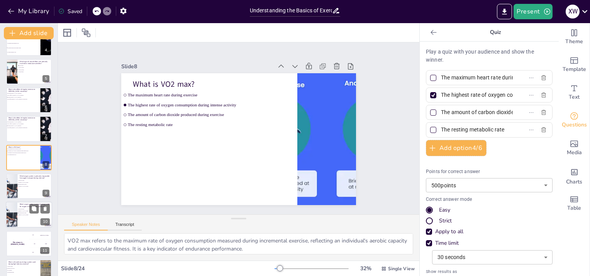
click at [31, 185] on span "Cardiovascular system" at bounding box center [29, 185] width 21 height 1
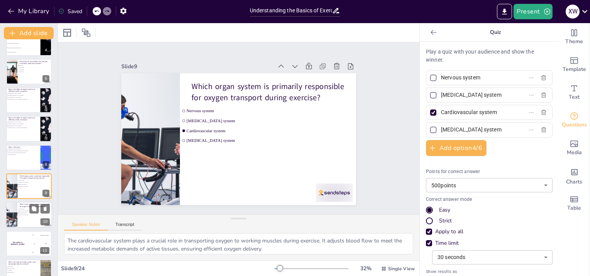
scroll to position [130, 0]
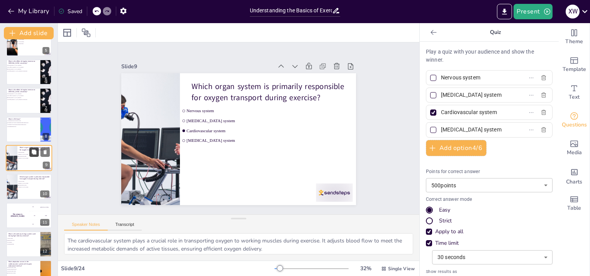
click at [36, 155] on button at bounding box center [33, 152] width 9 height 9
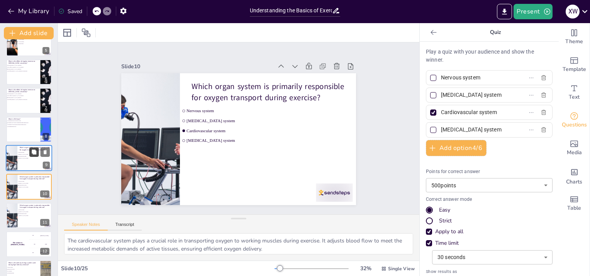
scroll to position [159, 0]
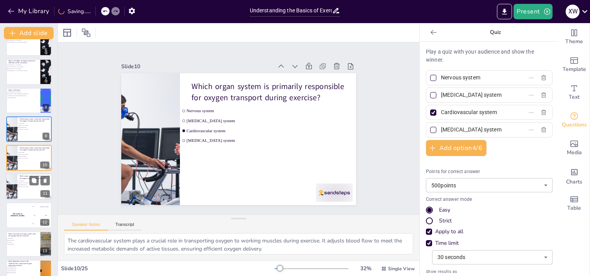
click at [28, 179] on div "Which organ system is primarily responsible for oxygen transport during exercis…" at bounding box center [35, 177] width 30 height 5
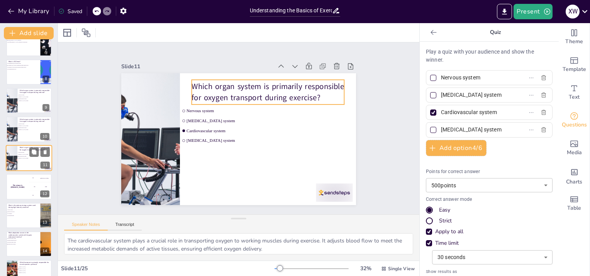
click at [27, 150] on p "Which organ system is primarily responsible for oxygen transport during exercis…" at bounding box center [35, 149] width 30 height 4
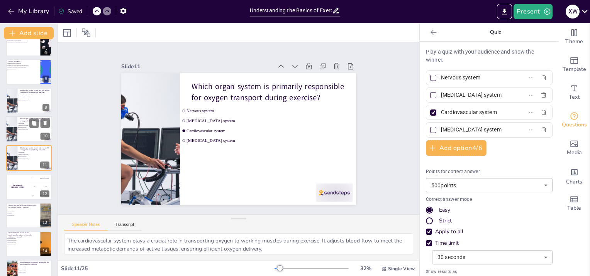
click at [31, 130] on ul "Nervous system [MEDICAL_DATA] system Cardiovascular system [MEDICAL_DATA] system" at bounding box center [28, 127] width 23 height 8
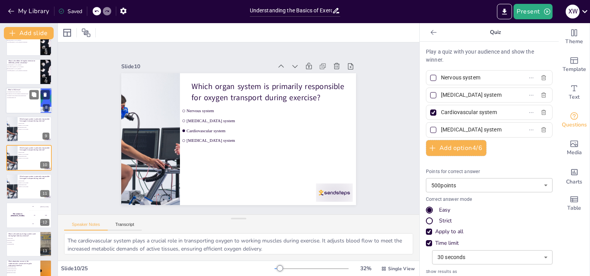
click at [31, 131] on div at bounding box center [29, 129] width 46 height 25
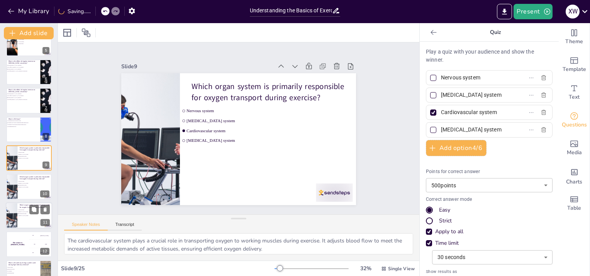
click at [28, 217] on div at bounding box center [29, 216] width 46 height 26
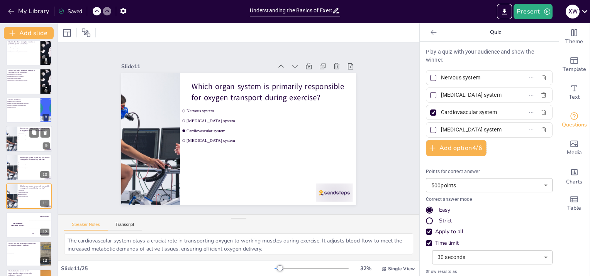
scroll to position [149, 0]
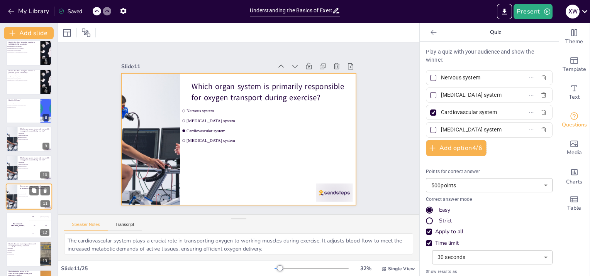
click at [29, 200] on div at bounding box center [29, 197] width 46 height 26
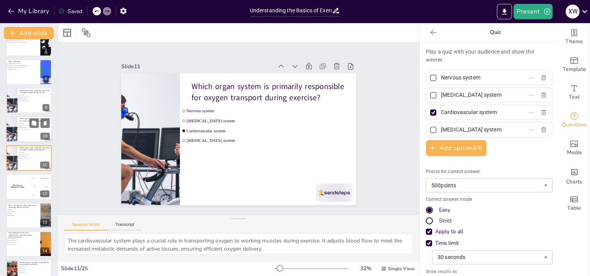
click at [34, 134] on div at bounding box center [29, 130] width 46 height 26
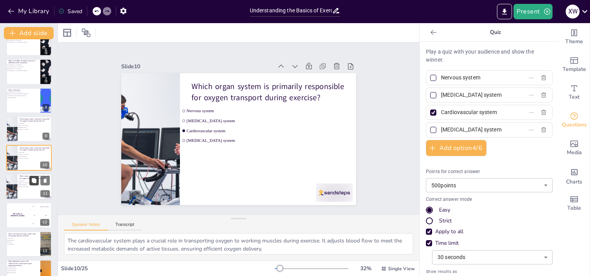
click at [31, 179] on icon at bounding box center [33, 180] width 5 height 5
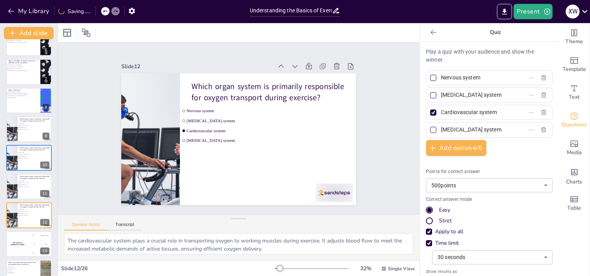
scroll to position [216, 0]
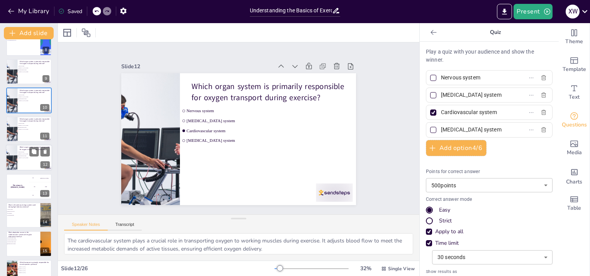
click at [28, 158] on span "[MEDICAL_DATA] system" at bounding box center [30, 158] width 22 height 1
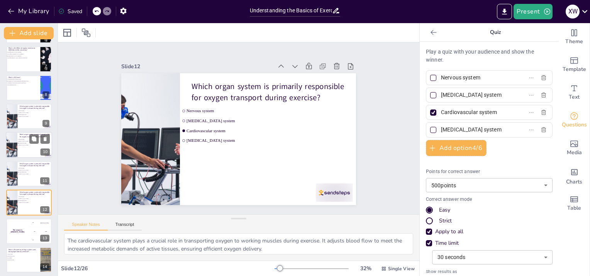
scroll to position [0, 0]
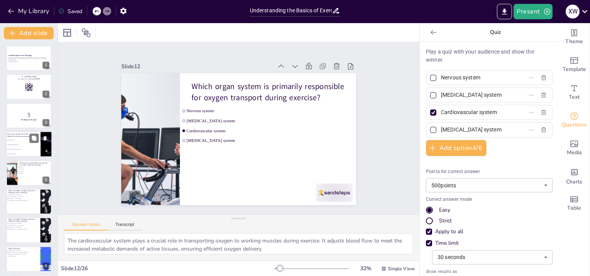
click at [34, 144] on span "To maintain parasympathetic tone" at bounding box center [23, 144] width 33 height 1
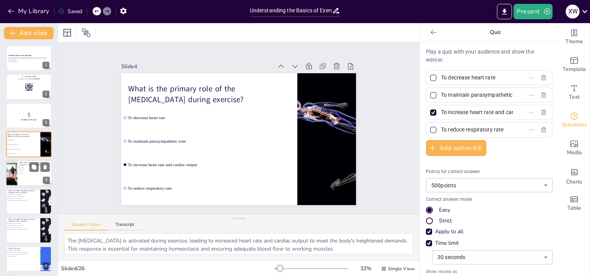
click at [26, 174] on div at bounding box center [29, 173] width 46 height 26
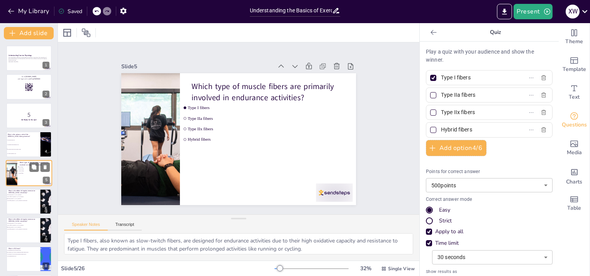
scroll to position [15, 0]
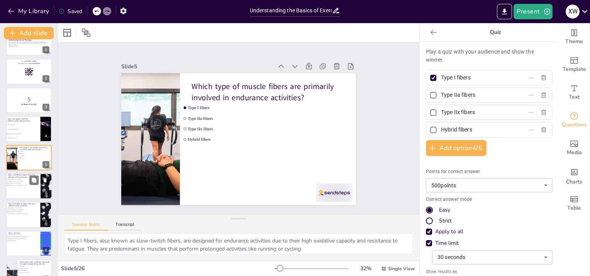
click at [24, 185] on li "Only affects [MEDICAL_DATA] sensitivity in older adults" at bounding box center [17, 186] width 23 height 2
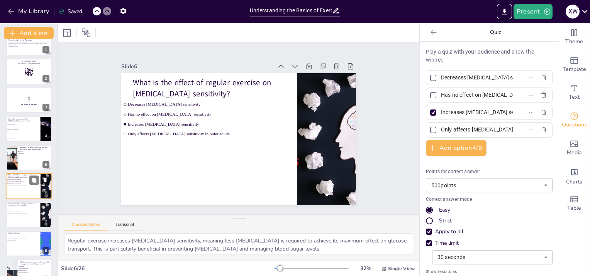
scroll to position [44, 0]
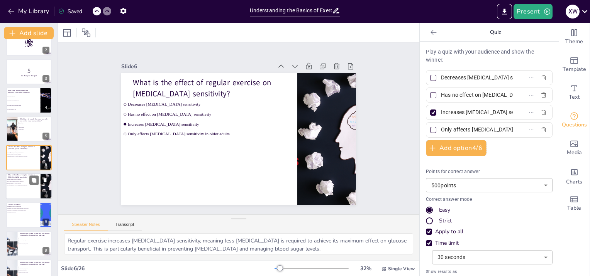
click at [22, 185] on li "Only affects [MEDICAL_DATA] sensitivity in older adults" at bounding box center [17, 186] width 23 height 2
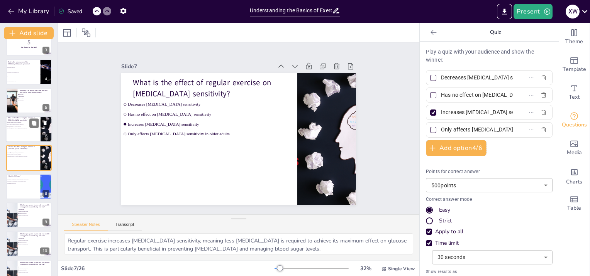
click at [19, 127] on li "Only affects [MEDICAL_DATA] sensitivity in older adults" at bounding box center [17, 128] width 23 height 2
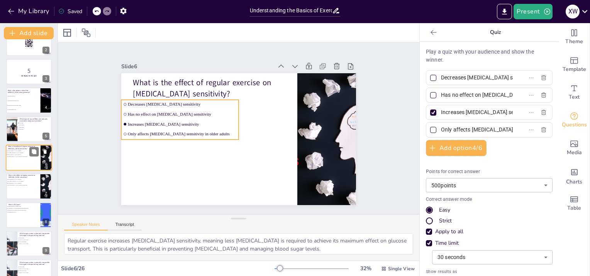
click at [20, 156] on li "Only affects [MEDICAL_DATA] sensitivity in older adults" at bounding box center [17, 157] width 23 height 2
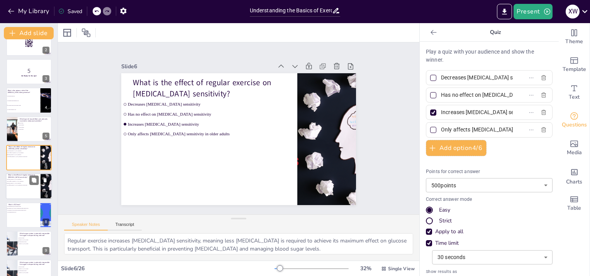
click at [18, 188] on div at bounding box center [29, 187] width 46 height 26
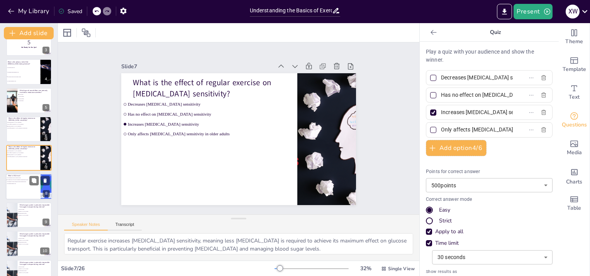
click at [15, 185] on div at bounding box center [29, 187] width 46 height 26
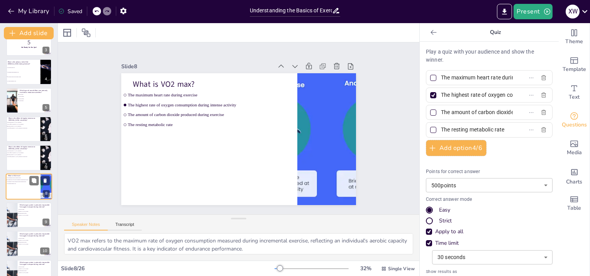
scroll to position [102, 0]
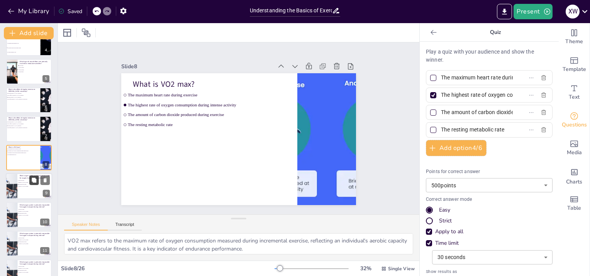
click at [30, 184] on button at bounding box center [33, 180] width 9 height 9
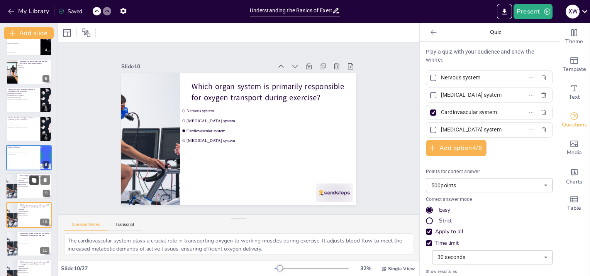
scroll to position [159, 0]
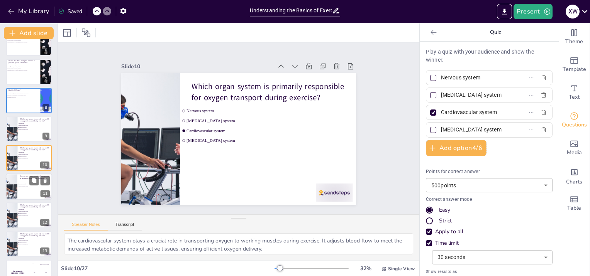
click at [26, 192] on div at bounding box center [29, 187] width 46 height 26
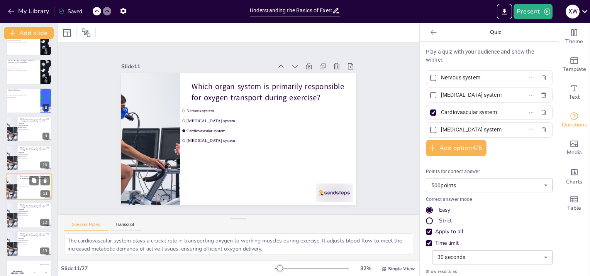
scroll to position [187, 0]
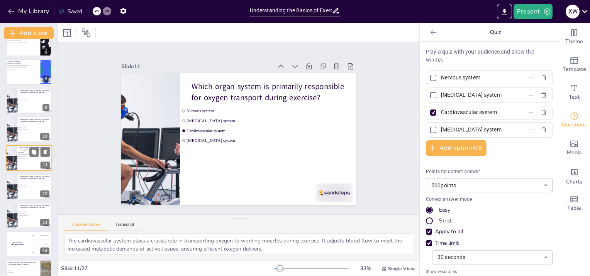
click at [26, 192] on div at bounding box center [29, 186] width 46 height 25
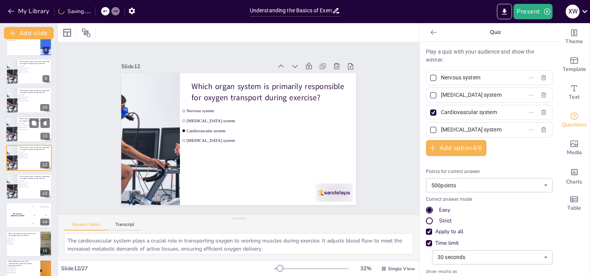
click at [26, 192] on div at bounding box center [29, 186] width 46 height 25
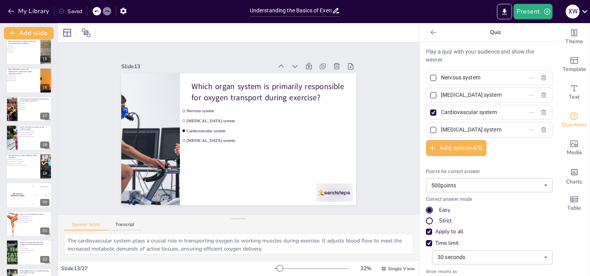
scroll to position [547, 0]
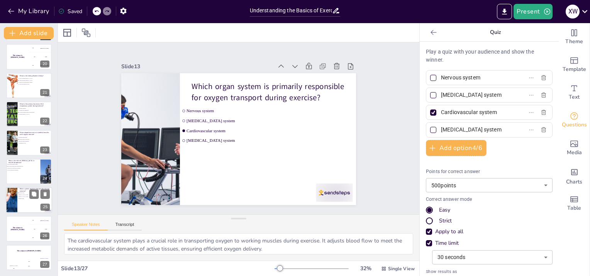
click at [29, 196] on li "[MEDICAL_DATA] system" at bounding box center [28, 197] width 23 height 2
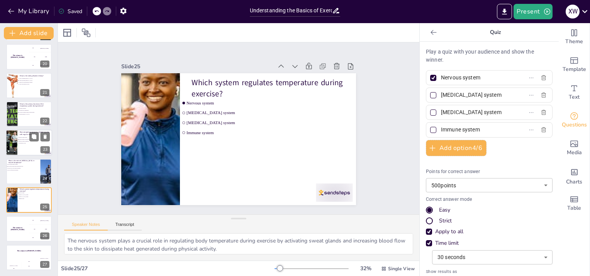
click at [28, 144] on ul "Decrease in muscle mass Increase in muscle hypertrophy Decrease in muscle endur…" at bounding box center [28, 141] width 23 height 8
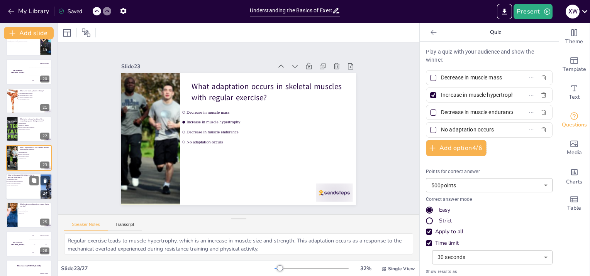
click at [19, 176] on p "What is the role of [MEDICAL_DATA] in muscle adaptation?" at bounding box center [23, 177] width 30 height 4
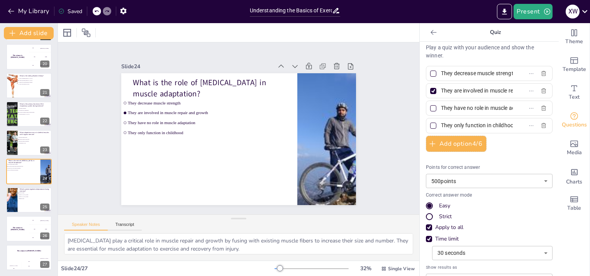
scroll to position [0, 0]
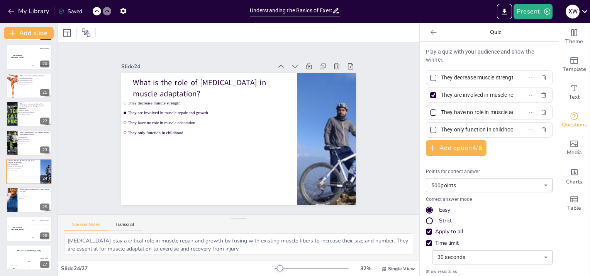
click at [430, 34] on icon at bounding box center [434, 33] width 8 height 8
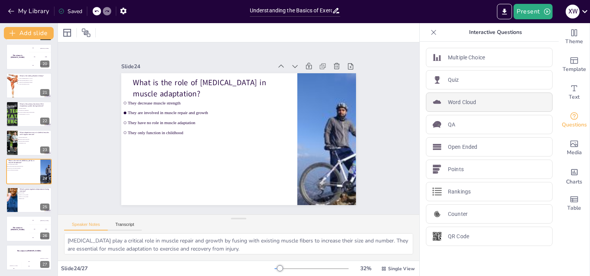
click at [457, 105] on p "Word Cloud" at bounding box center [462, 102] width 28 height 8
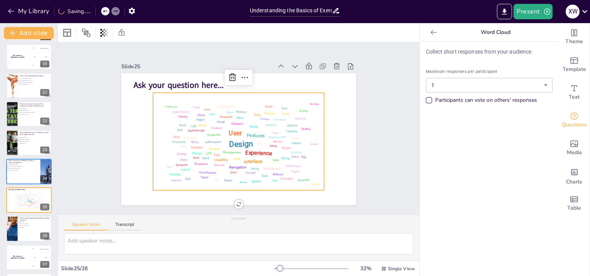
click at [427, 31] on div at bounding box center [433, 32] width 12 height 12
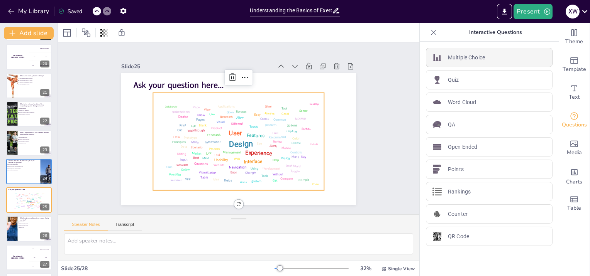
click at [465, 56] on p "Multiple Choice" at bounding box center [466, 58] width 37 height 8
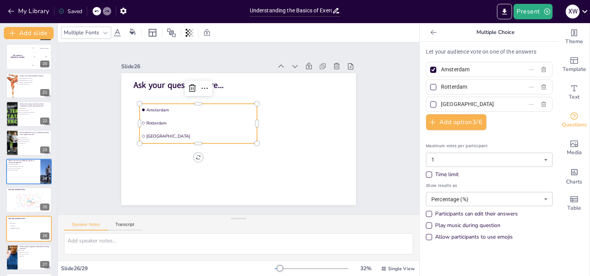
click at [421, 34] on div "Multiple Choice" at bounding box center [489, 32] width 139 height 19
click at [433, 32] on div at bounding box center [433, 32] width 12 height 12
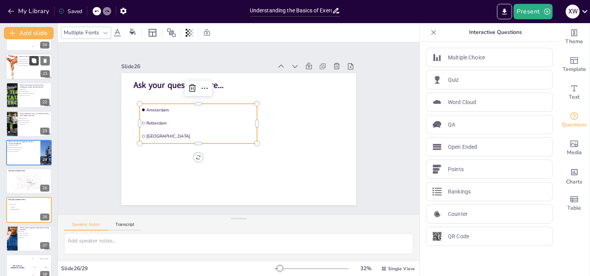
scroll to position [605, 0]
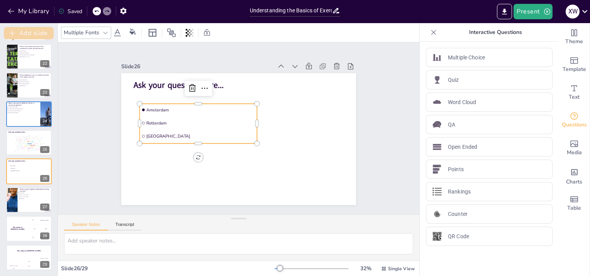
click at [25, 34] on button "Add slide" at bounding box center [29, 33] width 50 height 12
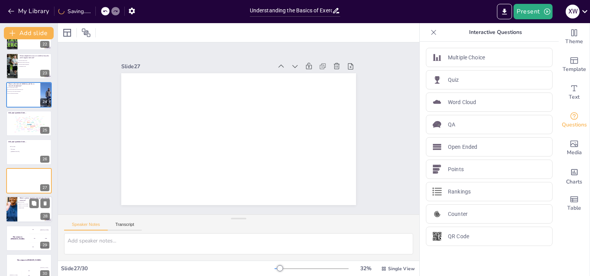
scroll to position [633, 0]
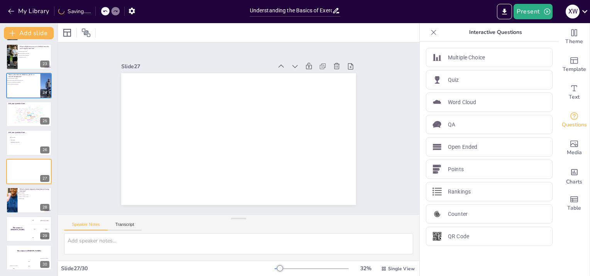
click at [20, 273] on div "Understanding Exercise Physiology This presentation explores the physiological …" at bounding box center [29, 157] width 58 height 237
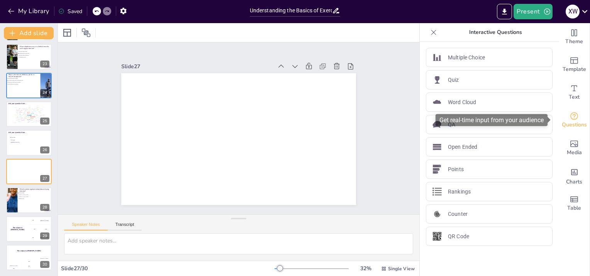
click at [570, 119] on icon "Get real-time input from your audience" at bounding box center [574, 116] width 9 height 9
click at [19, 9] on button "My Library" at bounding box center [29, 11] width 47 height 12
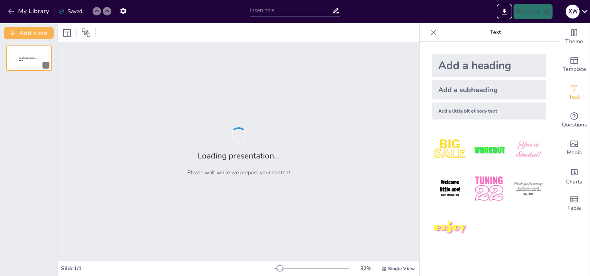
type input "Interprofessional Strategies for Enhancing Patient Outcomes through Exercise"
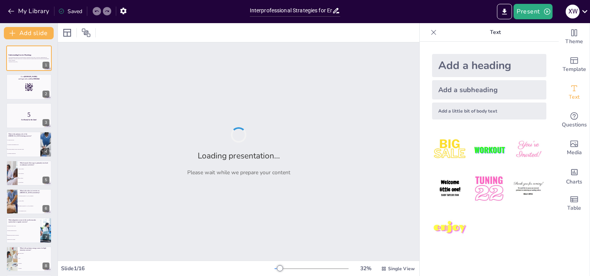
checkbox input "true"
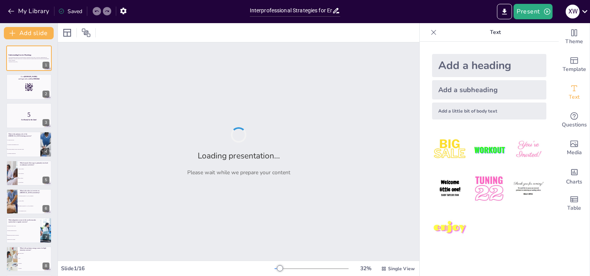
checkbox input "true"
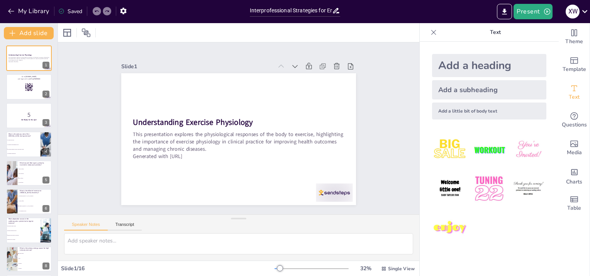
checkbox input "true"
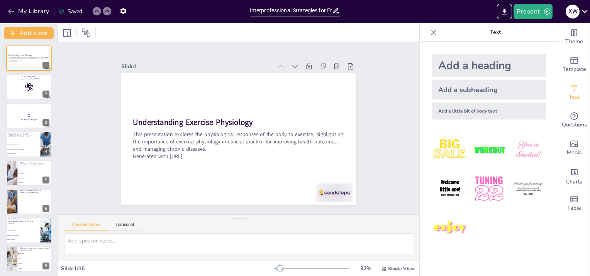
checkbox input "true"
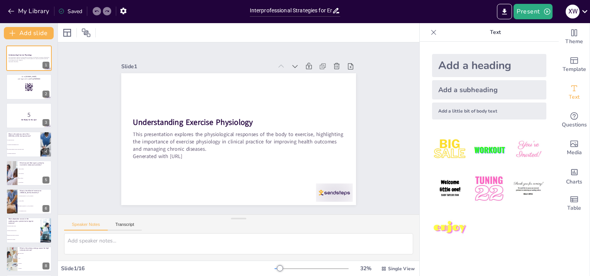
checkbox input "true"
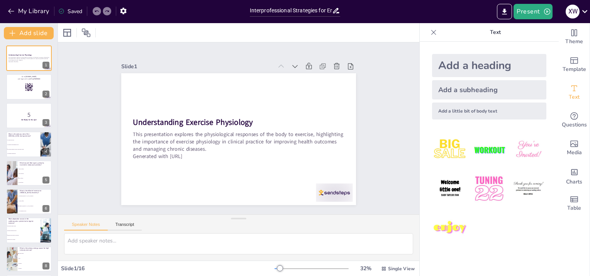
checkbox input "true"
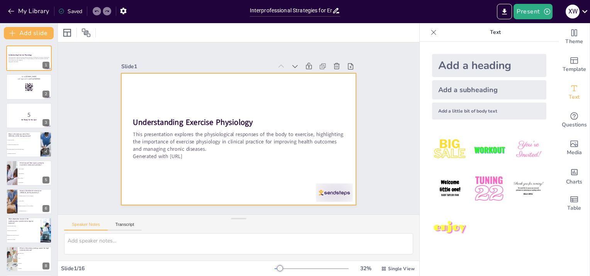
checkbox input "true"
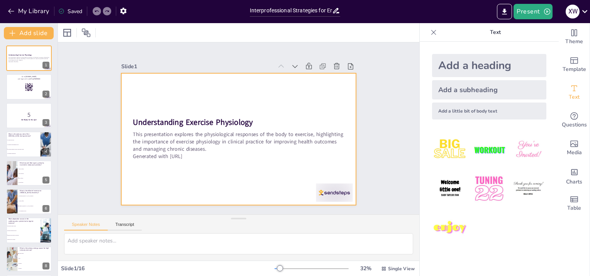
checkbox input "true"
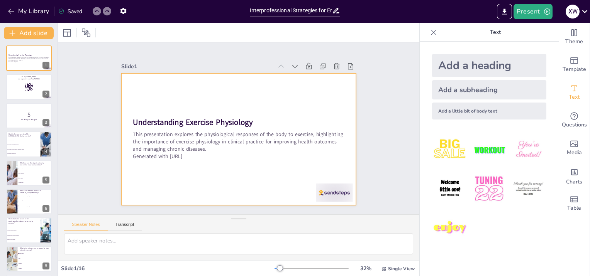
checkbox input "true"
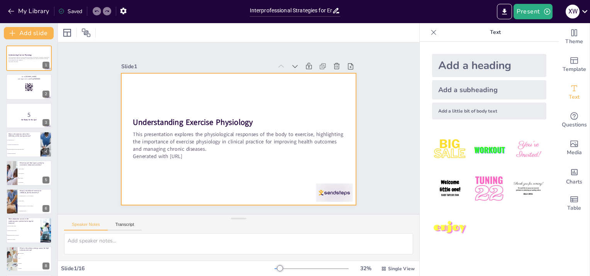
checkbox input "true"
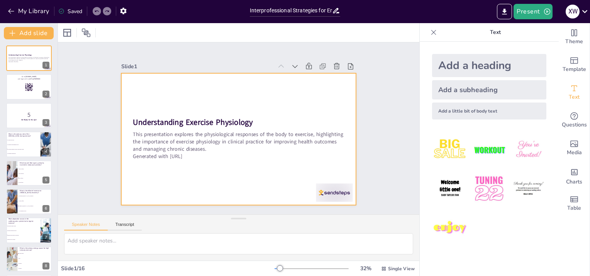
checkbox input "true"
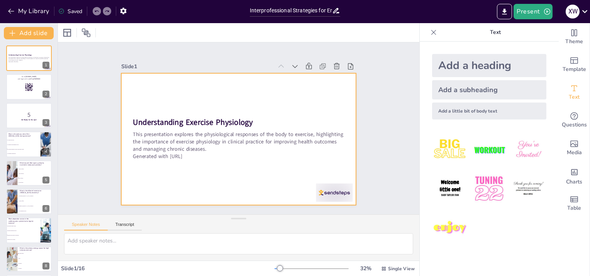
checkbox input "true"
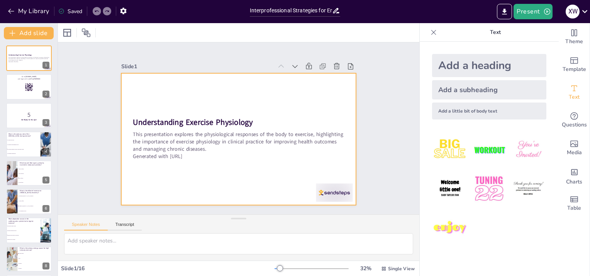
checkbox input "true"
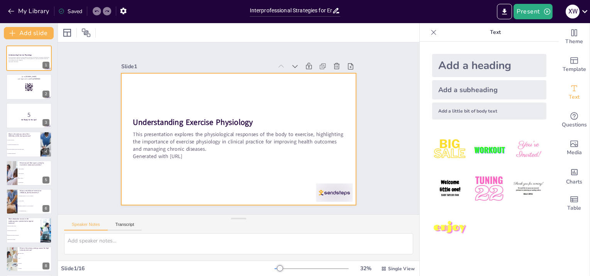
checkbox input "true"
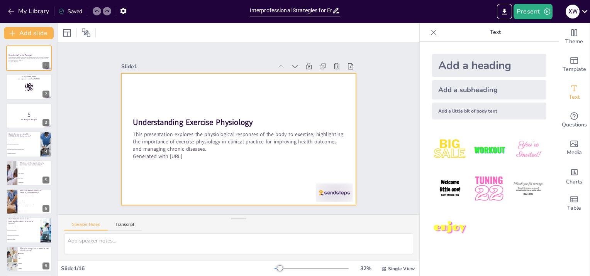
checkbox input "true"
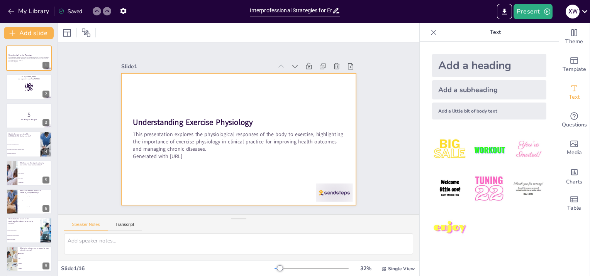
checkbox input "true"
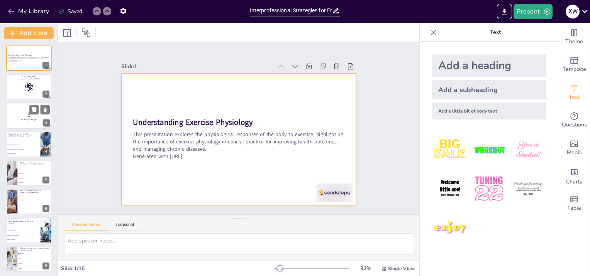
checkbox input "true"
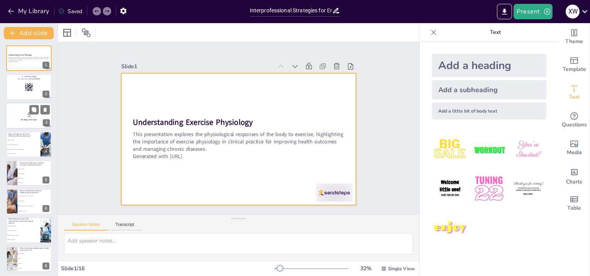
checkbox input "true"
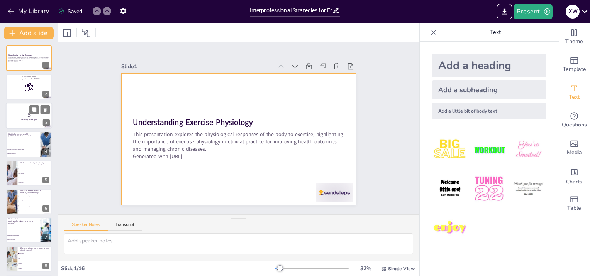
checkbox input "true"
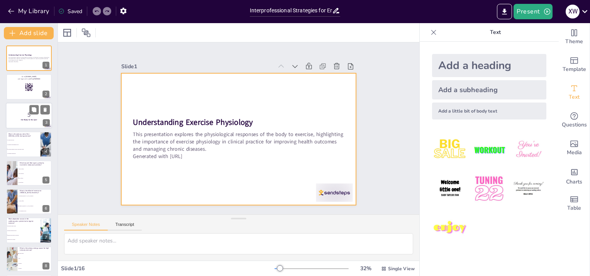
checkbox input "true"
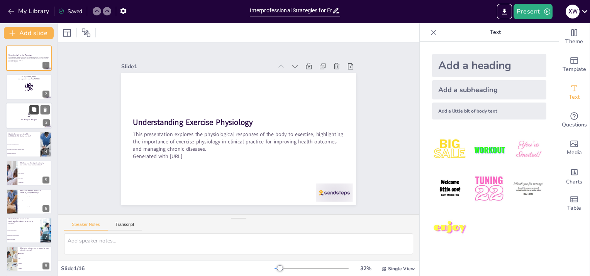
checkbox input "true"
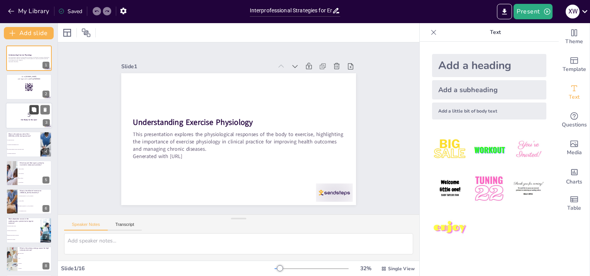
checkbox input "true"
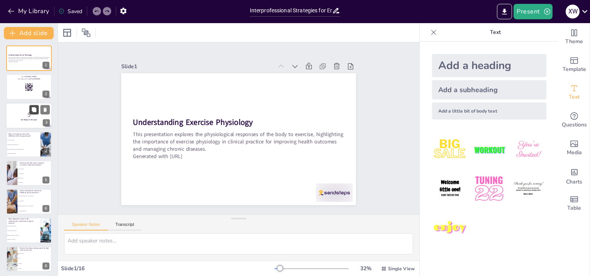
checkbox input "true"
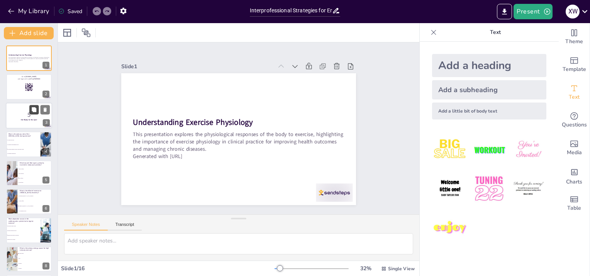
checkbox input "true"
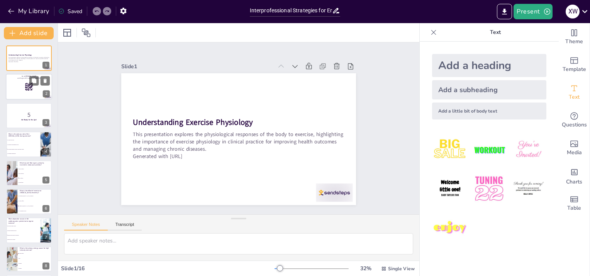
checkbox input "true"
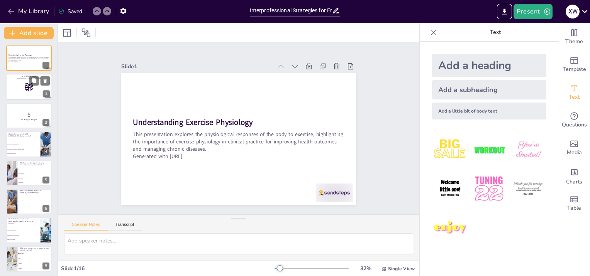
checkbox input "true"
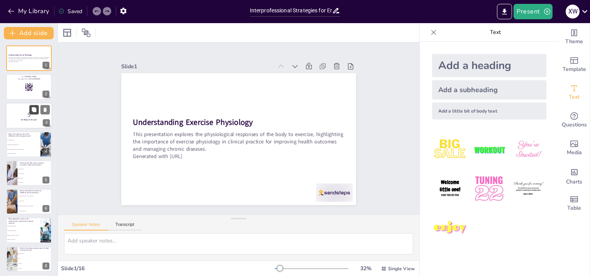
checkbox input "true"
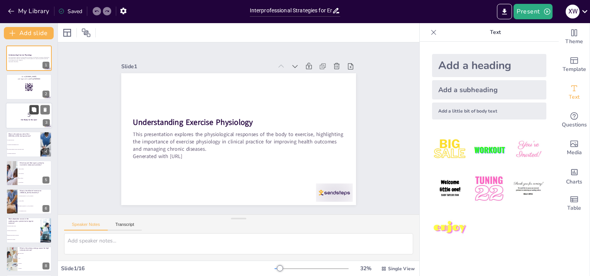
checkbox input "true"
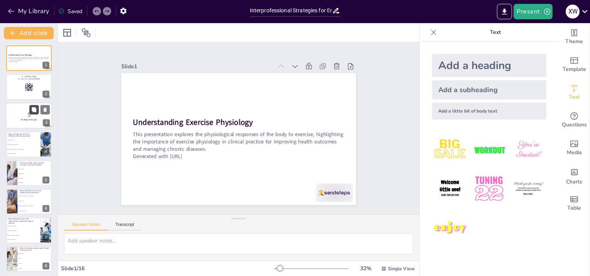
checkbox input "true"
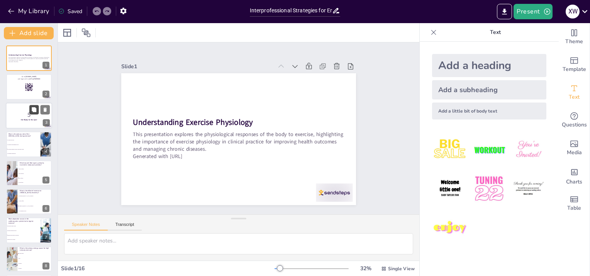
checkbox input "true"
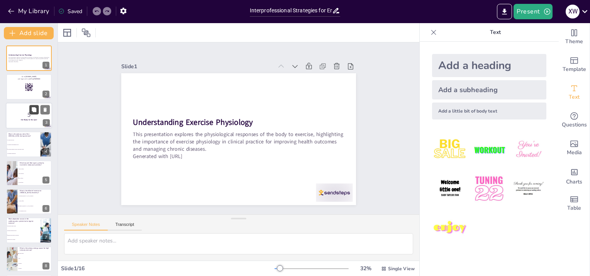
checkbox input "true"
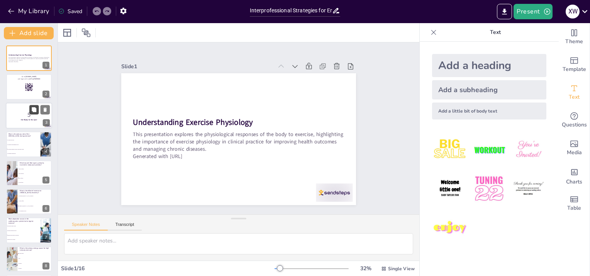
checkbox input "true"
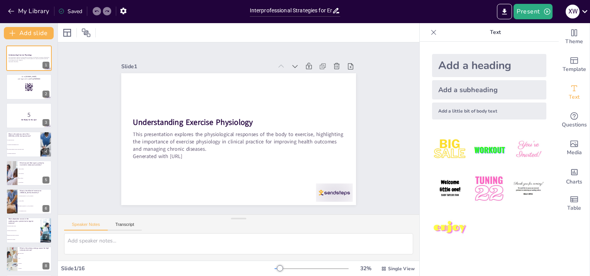
checkbox input "true"
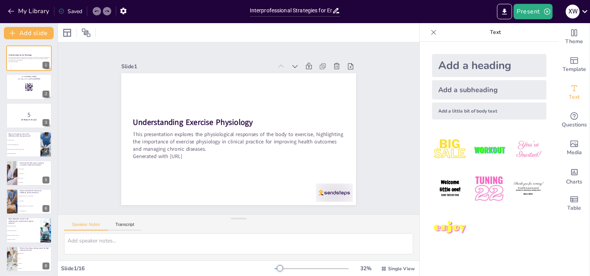
checkbox input "true"
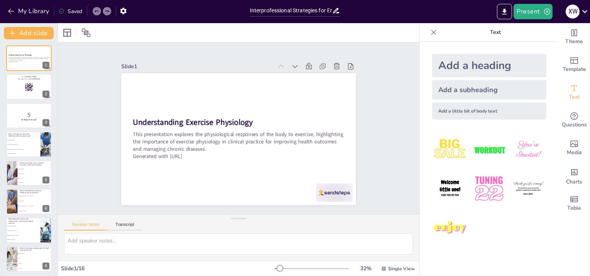
checkbox input "true"
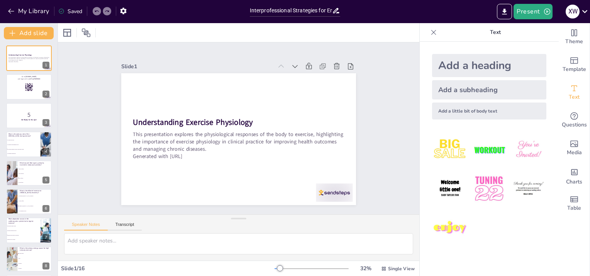
checkbox input "true"
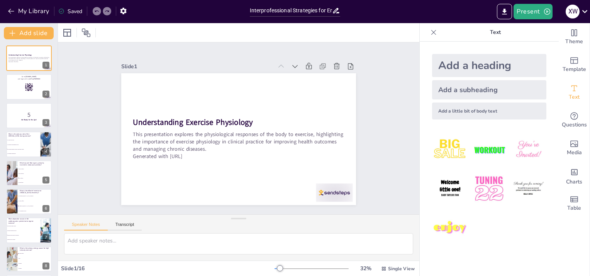
checkbox input "true"
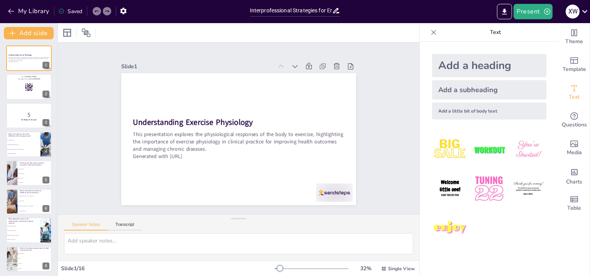
checkbox input "true"
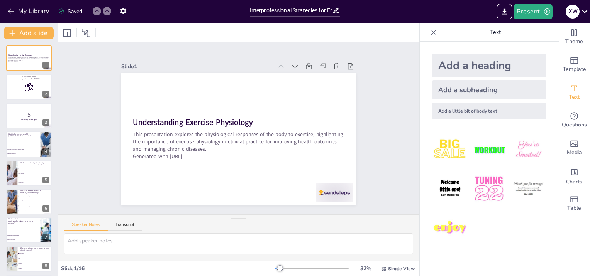
checkbox input "true"
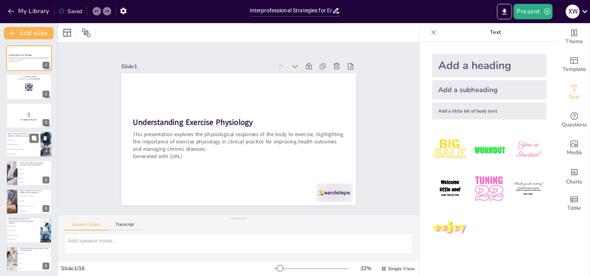
checkbox input "true"
click at [24, 145] on li "To enhance parasympathetic tone" at bounding box center [23, 145] width 35 height 5
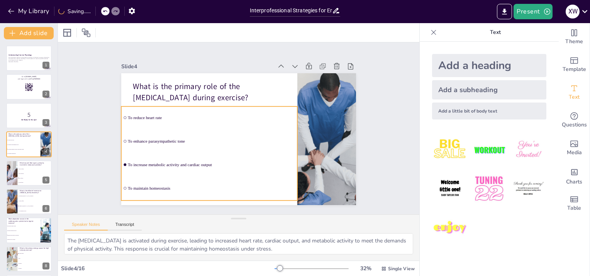
click at [212, 141] on span "To enhance parasympathetic tone" at bounding box center [210, 138] width 167 height 22
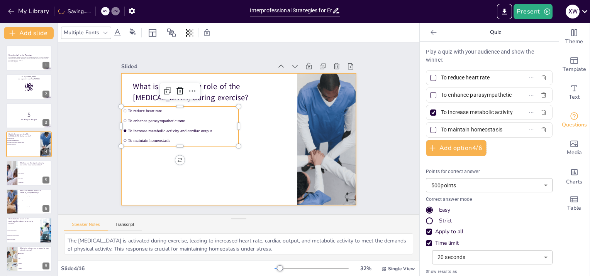
click at [229, 171] on div at bounding box center [238, 139] width 235 height 132
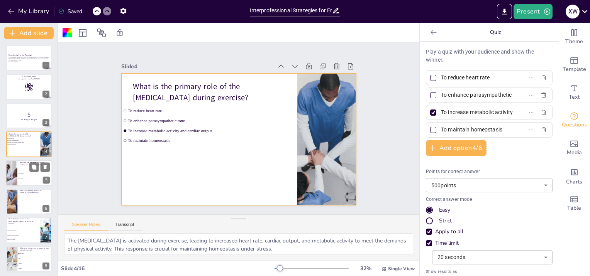
click at [25, 170] on li "Type IIx fibers" at bounding box center [34, 169] width 35 height 5
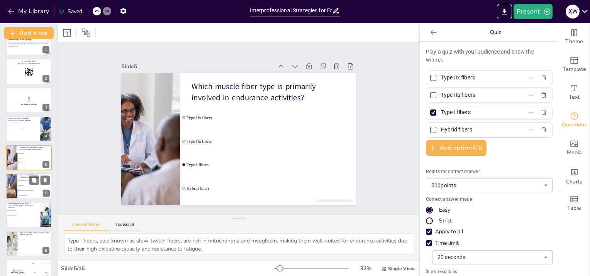
click at [19, 184] on li "It has no effect" at bounding box center [34, 185] width 35 height 5
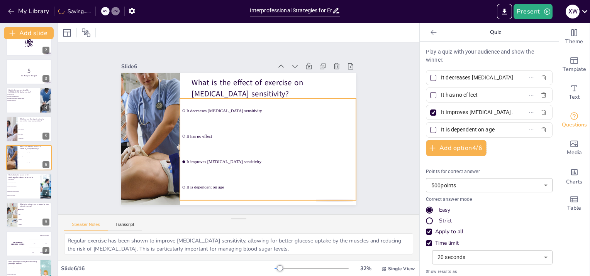
click at [250, 185] on span "It is dependent on age" at bounding box center [271, 187] width 168 height 5
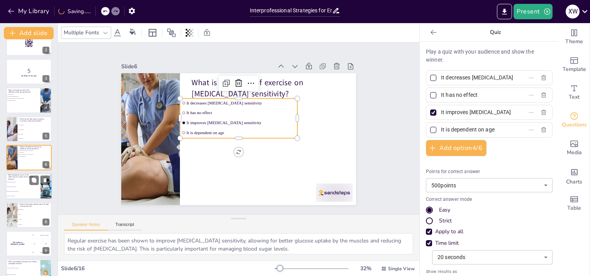
click at [25, 190] on li "Enhanced myocardial contractility" at bounding box center [23, 192] width 35 height 5
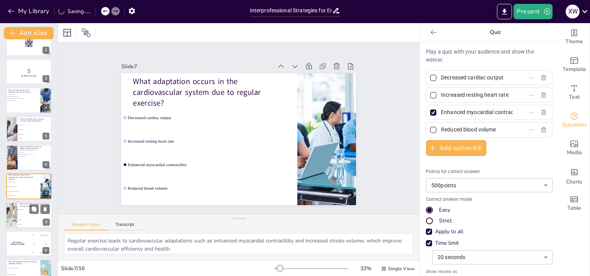
scroll to position [73, 0]
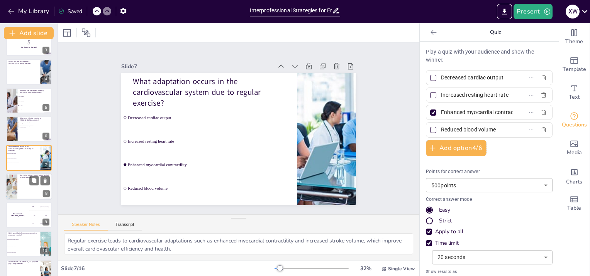
click at [23, 189] on li "Proteins" at bounding box center [34, 191] width 35 height 5
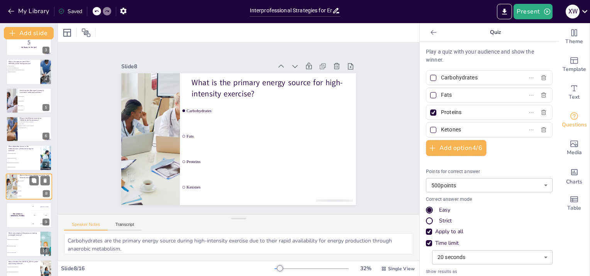
scroll to position [102, 0]
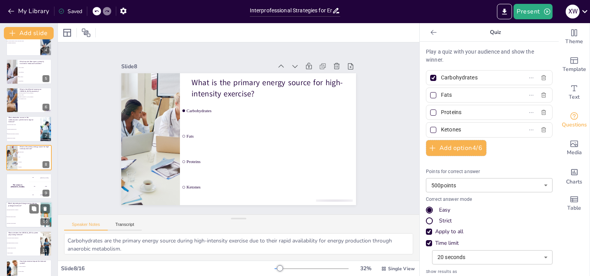
click at [28, 218] on li "Increased plasma volume" at bounding box center [23, 217] width 35 height 7
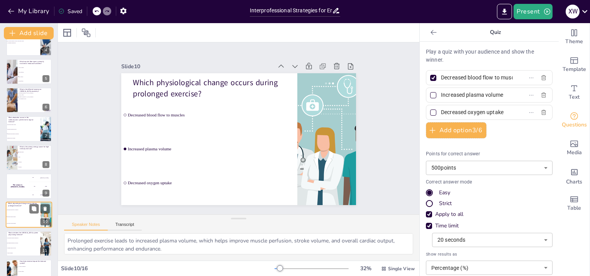
scroll to position [159, 0]
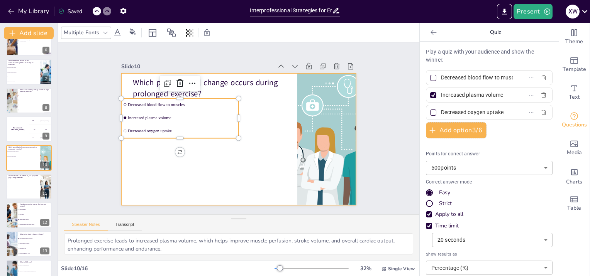
click at [258, 86] on div "Which physiological change occurs during prolonged exercise? Decreased blood fl…" at bounding box center [245, 73] width 234 height 25
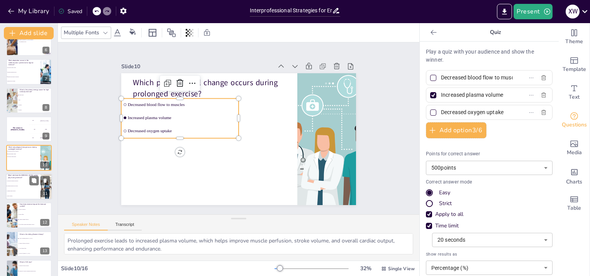
click at [25, 190] on li "It inhibits muscle growth" at bounding box center [23, 191] width 35 height 5
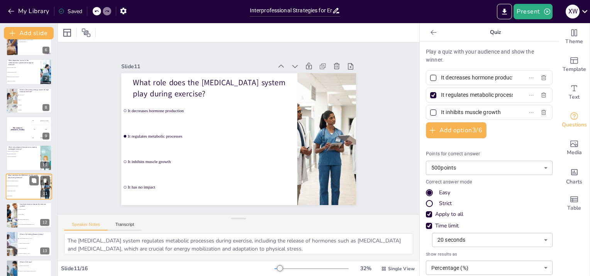
scroll to position [187, 0]
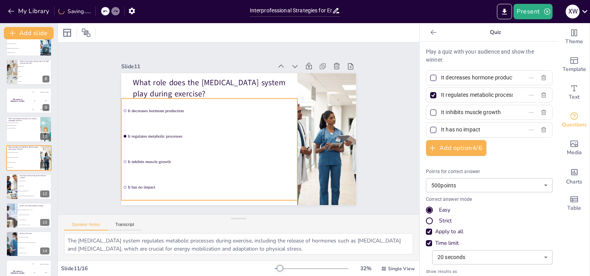
click at [217, 189] on li "It has no impact" at bounding box center [209, 187] width 176 height 25
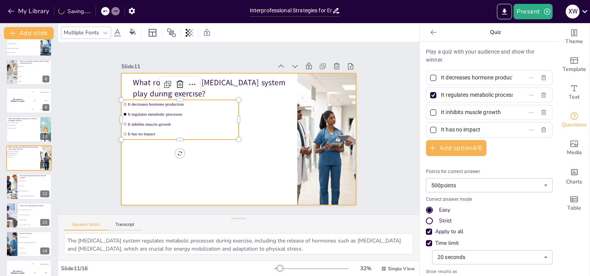
click at [241, 191] on div at bounding box center [238, 139] width 248 height 156
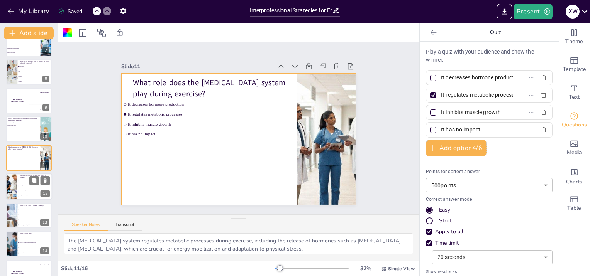
click at [25, 189] on li "It enhances immune function" at bounding box center [34, 191] width 35 height 5
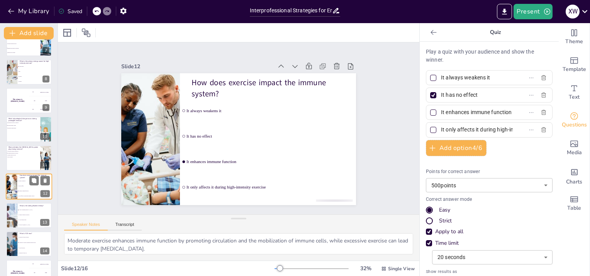
scroll to position [216, 0]
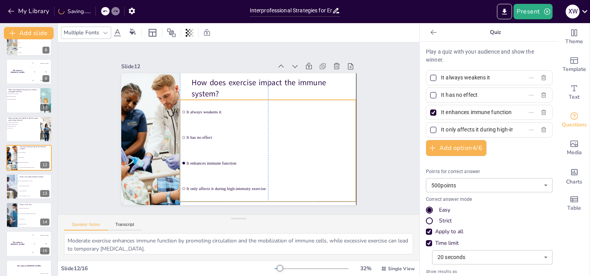
click at [274, 156] on li "It enhances immune function" at bounding box center [268, 163] width 176 height 25
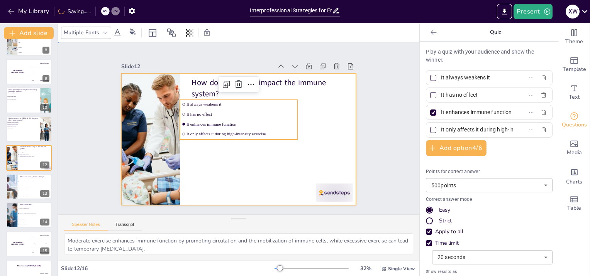
click at [276, 185] on div at bounding box center [238, 139] width 235 height 132
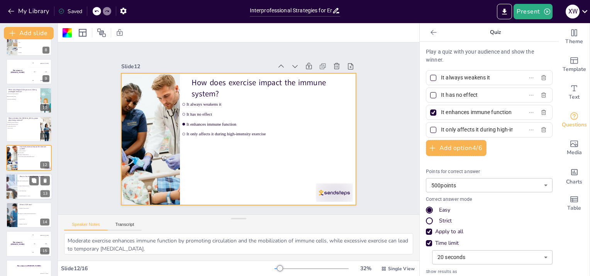
click at [29, 190] on li "A type of muscle fiber" at bounding box center [34, 191] width 35 height 5
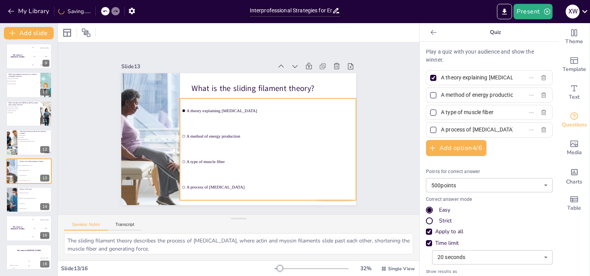
click at [285, 176] on li "A process of muscle fatigue" at bounding box center [268, 187] width 176 height 25
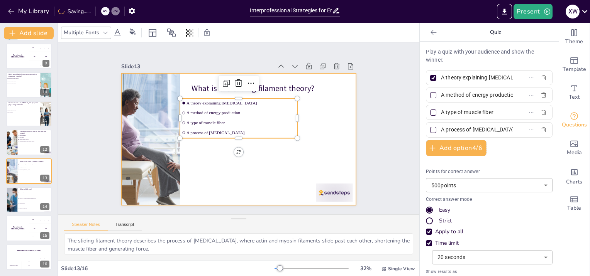
click at [275, 184] on div at bounding box center [238, 139] width 235 height 132
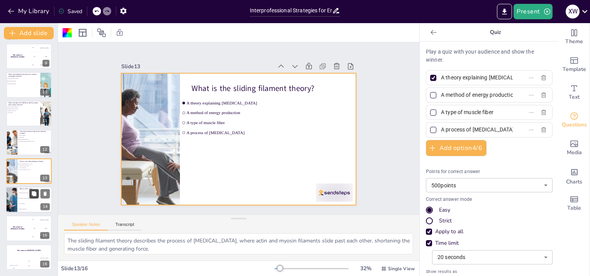
click at [30, 197] on button at bounding box center [33, 193] width 9 height 9
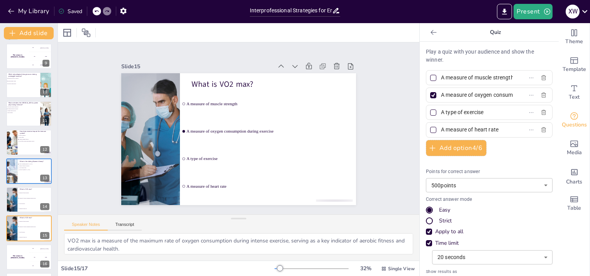
scroll to position [260, 0]
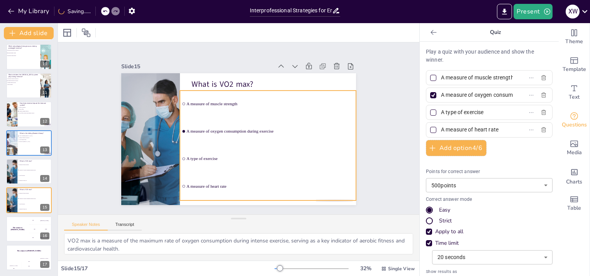
click at [274, 184] on span "A measure of heart rate" at bounding box center [271, 186] width 168 height 5
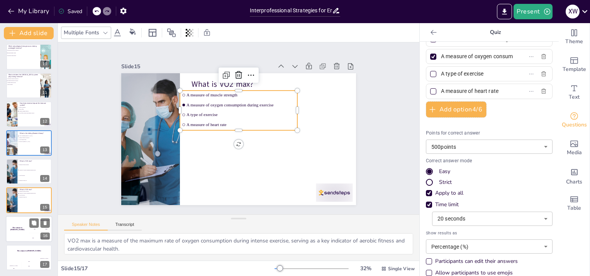
click at [30, 232] on div "200 Jaap" at bounding box center [40, 229] width 23 height 8
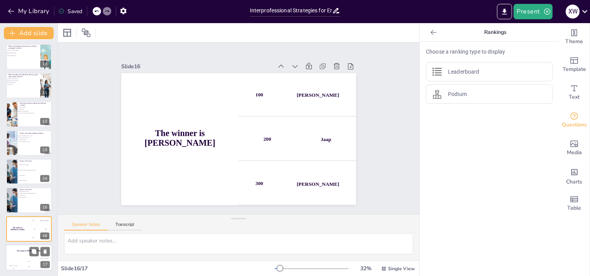
click at [27, 265] on div "200" at bounding box center [28, 267] width 15 height 8
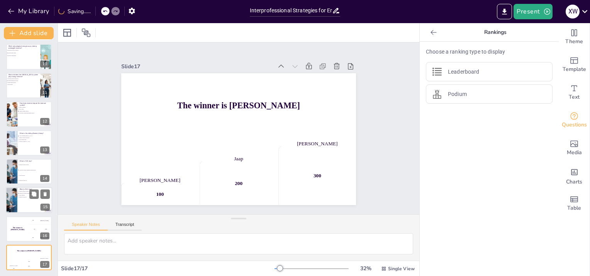
click at [23, 204] on div at bounding box center [29, 201] width 46 height 26
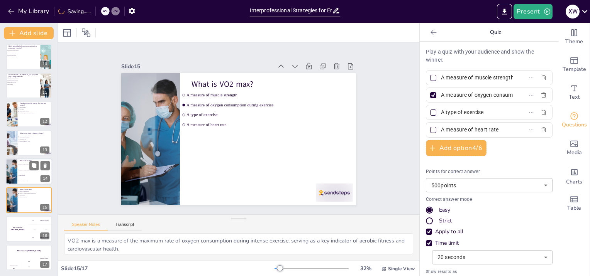
click at [20, 170] on span "A measure of oxygen consumption during exercise" at bounding box center [35, 170] width 33 height 1
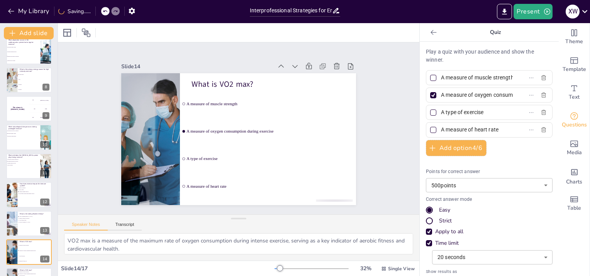
scroll to position [0, 0]
